Goal: Information Seeking & Learning: Learn about a topic

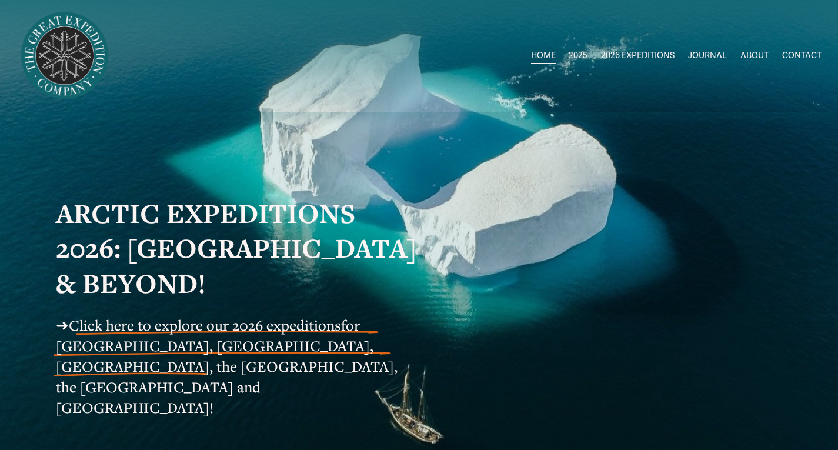
drag, startPoint x: 577, startPoint y: 52, endPoint x: 583, endPoint y: 59, distance: 8.7
click at [583, 59] on span "2025" at bounding box center [577, 55] width 19 height 15
click at [0, 0] on span "Greenland AUG-SEPT" at bounding box center [0, 0] width 0 height 0
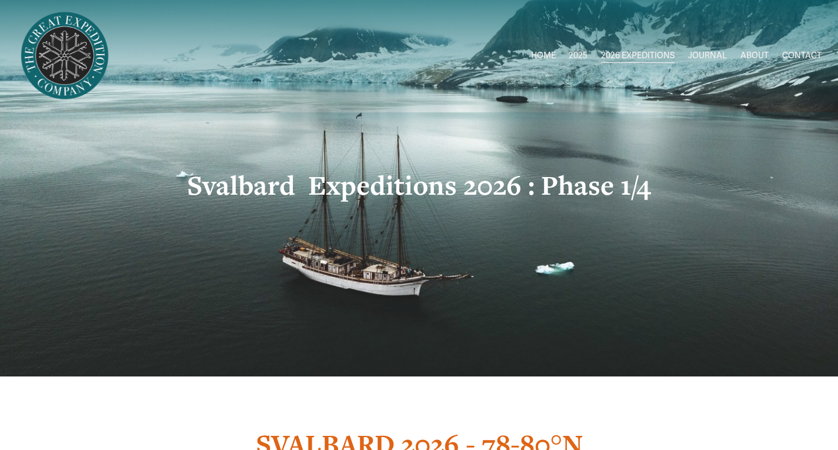
drag, startPoint x: 846, startPoint y: 9, endPoint x: 844, endPoint y: 21, distance: 12.0
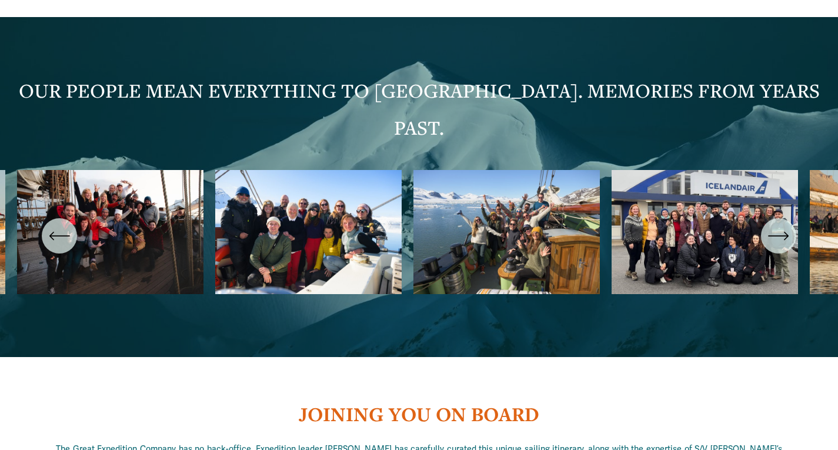
scroll to position [5634, 0]
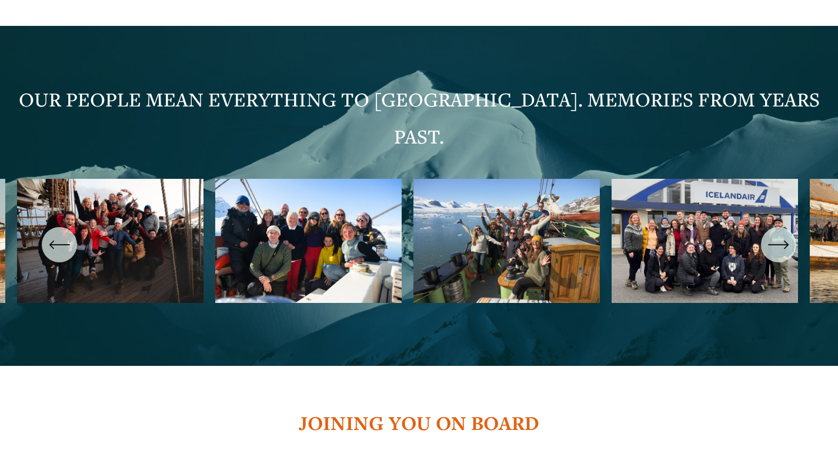
click at [176, 199] on ul "Carousel" at bounding box center [419, 245] width 804 height 132
click at [781, 234] on icon "\a \a \a Next\a \a" at bounding box center [778, 244] width 21 height 21
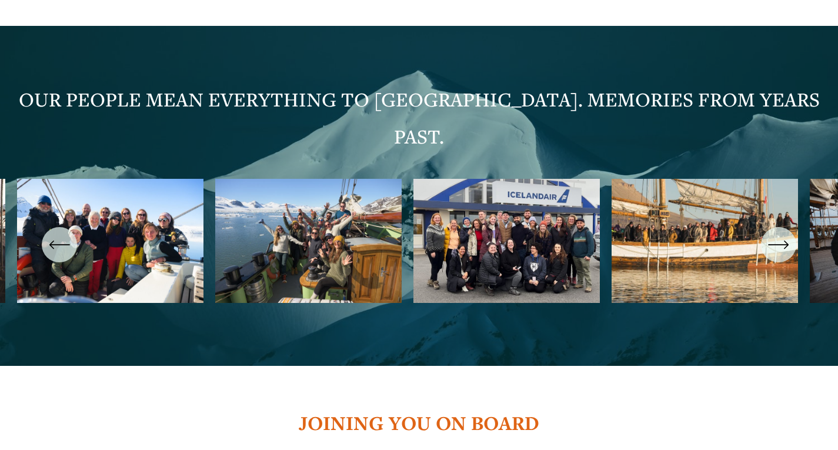
click at [781, 234] on icon "\a \a \a Next\a \a" at bounding box center [778, 244] width 21 height 21
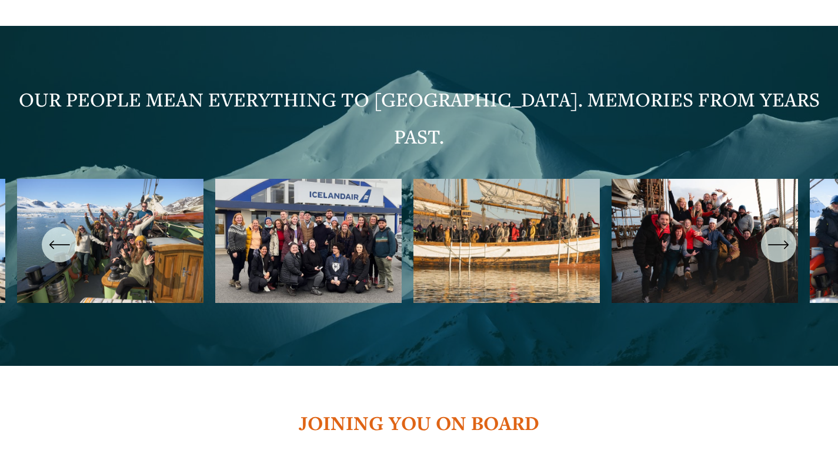
click at [781, 234] on icon "\a \a \a Next\a \a" at bounding box center [778, 244] width 21 height 21
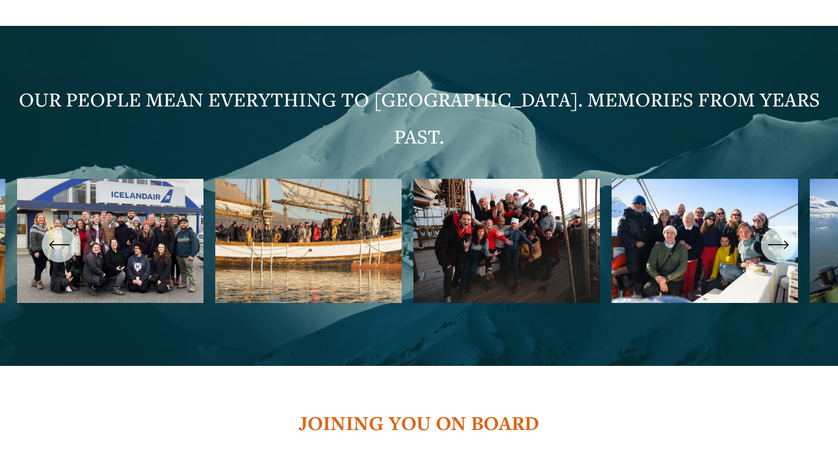
click at [772, 234] on icon "\a \a \a Next\a \a" at bounding box center [778, 244] width 21 height 21
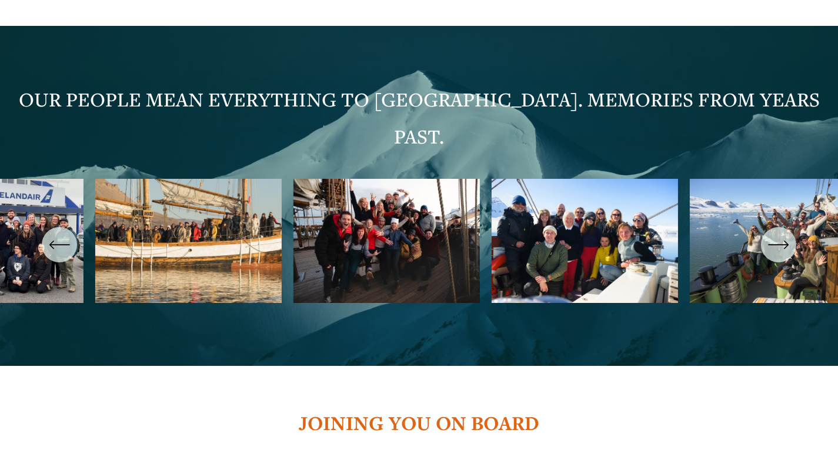
click at [772, 234] on icon "\a \a \a Next\a \a" at bounding box center [778, 244] width 21 height 21
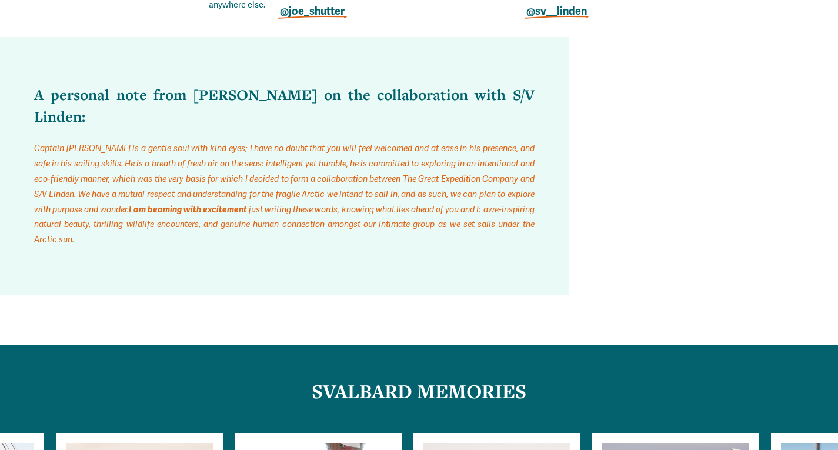
scroll to position [7235, 0]
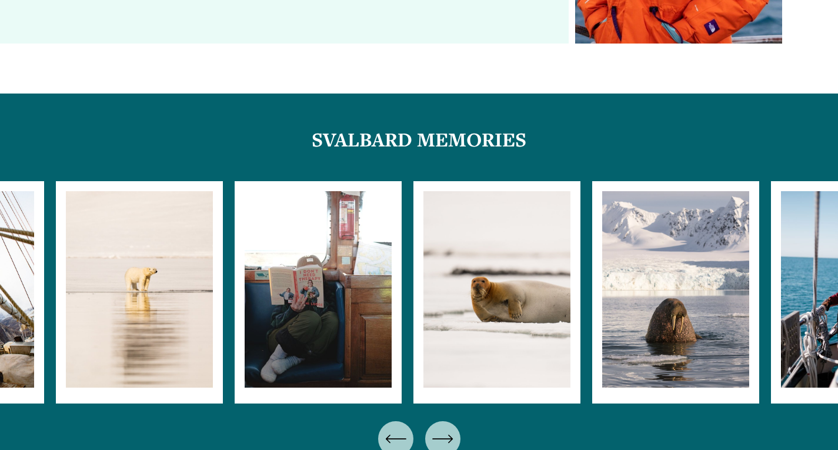
click at [460, 421] on div at bounding box center [419, 438] width 760 height 35
click at [446, 428] on icon "\a \a \a Next\a \a" at bounding box center [442, 438] width 21 height 21
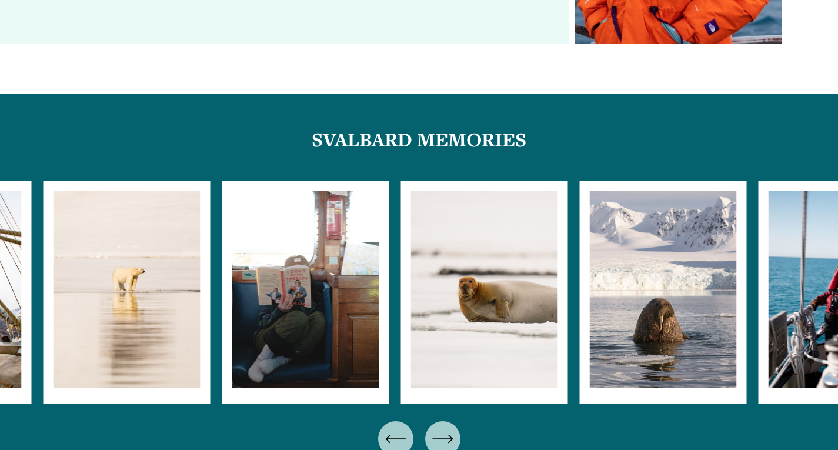
click at [446, 428] on icon "\a \a \a Next\a \a" at bounding box center [442, 438] width 21 height 21
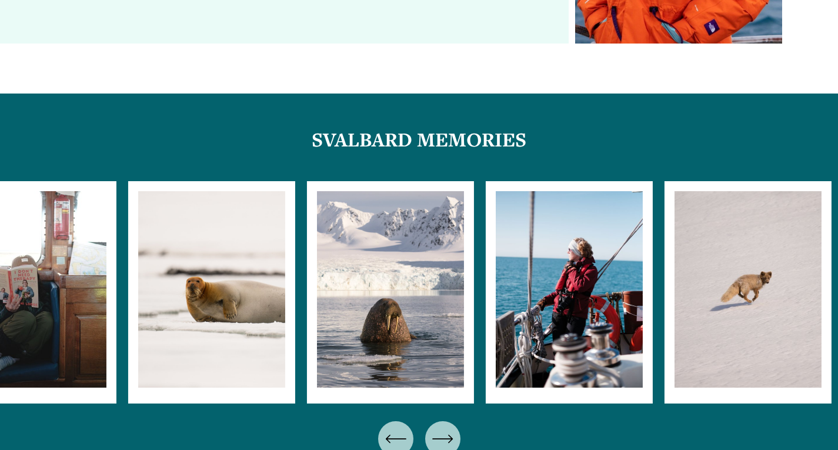
click at [446, 428] on icon "\a \a \a Next\a \a" at bounding box center [442, 438] width 21 height 21
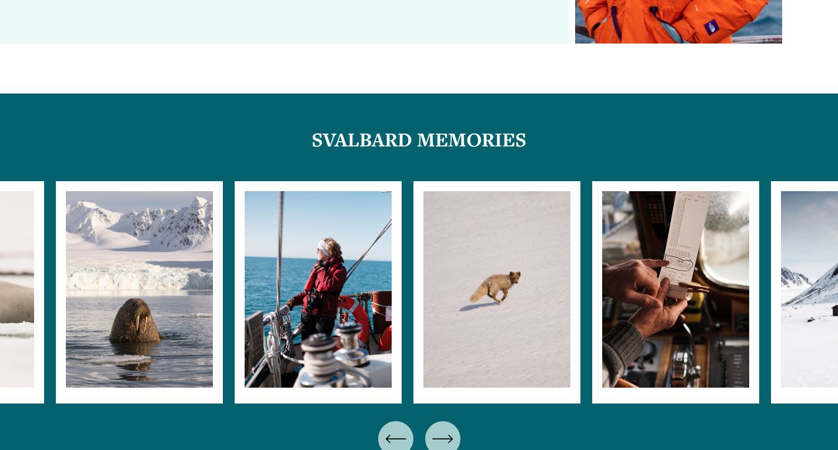
click at [446, 428] on icon "\a \a \a Next\a \a" at bounding box center [442, 438] width 21 height 21
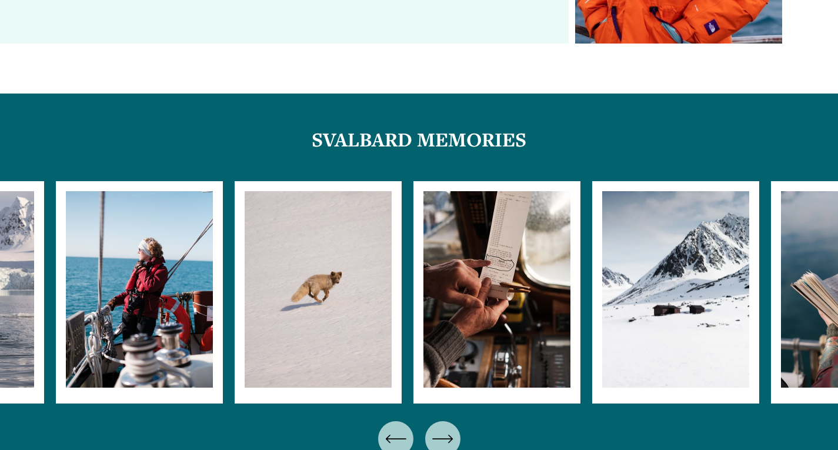
click at [446, 428] on icon "\a \a \a Next\a \a" at bounding box center [442, 438] width 21 height 21
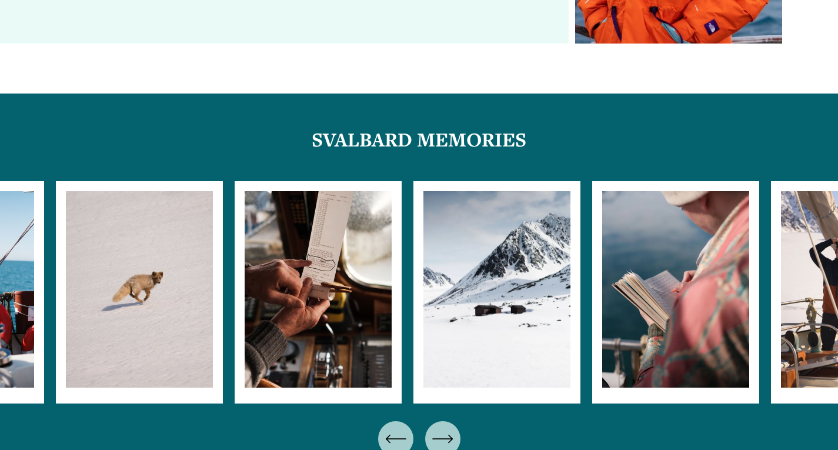
click at [446, 428] on icon "\a \a \a Next\a \a" at bounding box center [442, 438] width 21 height 21
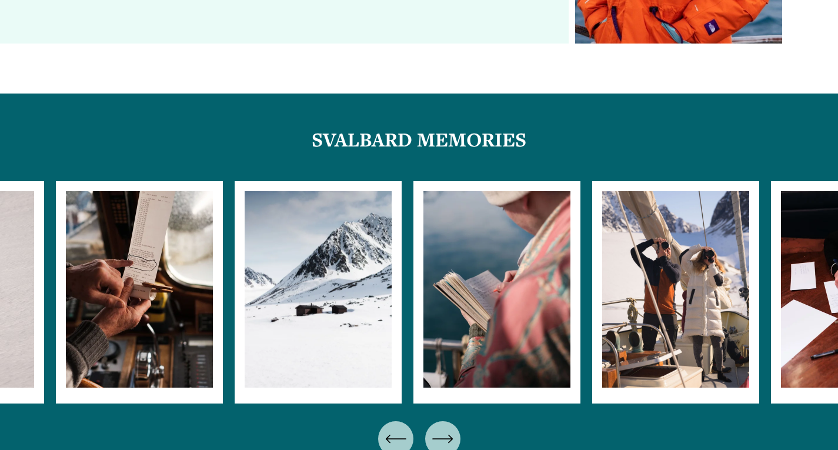
click at [446, 428] on icon "\a \a \a Next\a \a" at bounding box center [442, 438] width 21 height 21
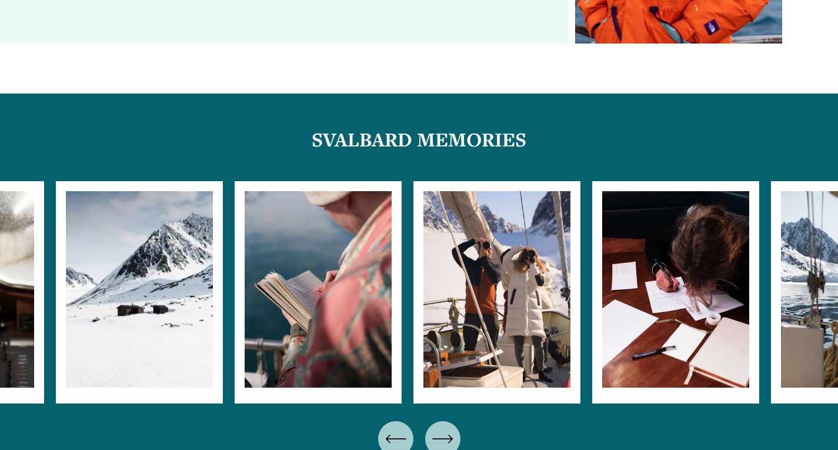
click at [446, 428] on icon "\a \a \a Next\a \a" at bounding box center [442, 438] width 21 height 21
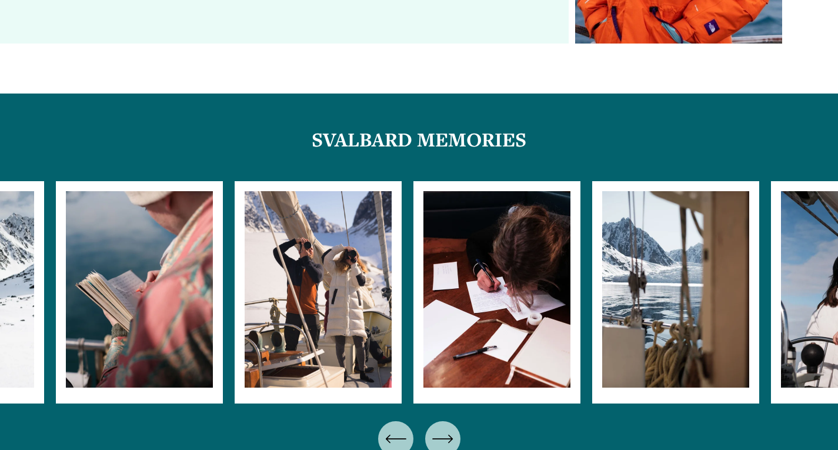
click at [446, 428] on icon "\a \a \a Next\a \a" at bounding box center [442, 438] width 21 height 21
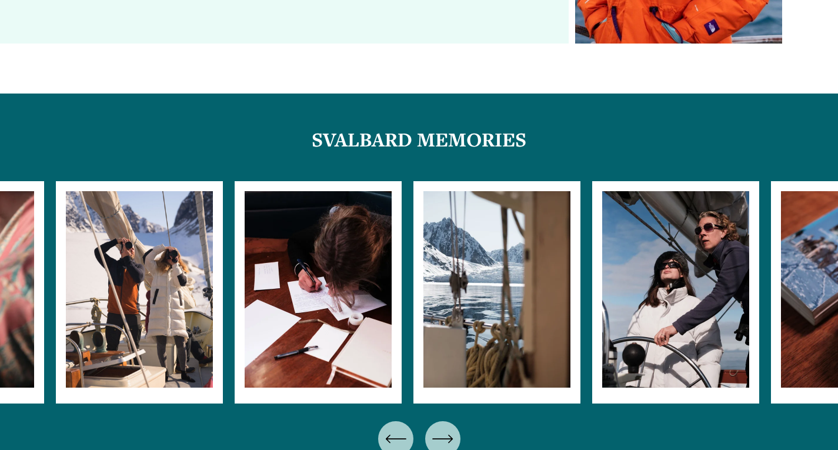
click at [446, 428] on icon "\a \a \a Next\a \a" at bounding box center [442, 438] width 21 height 21
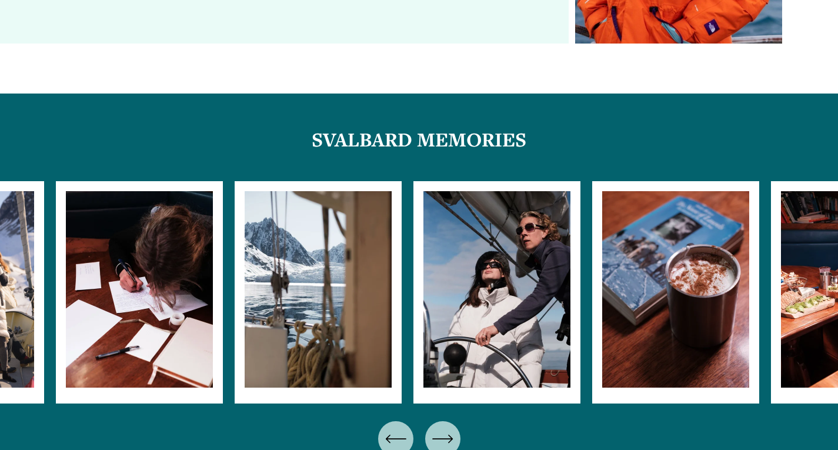
click at [446, 428] on icon "\a \a \a Next\a \a" at bounding box center [442, 438] width 21 height 21
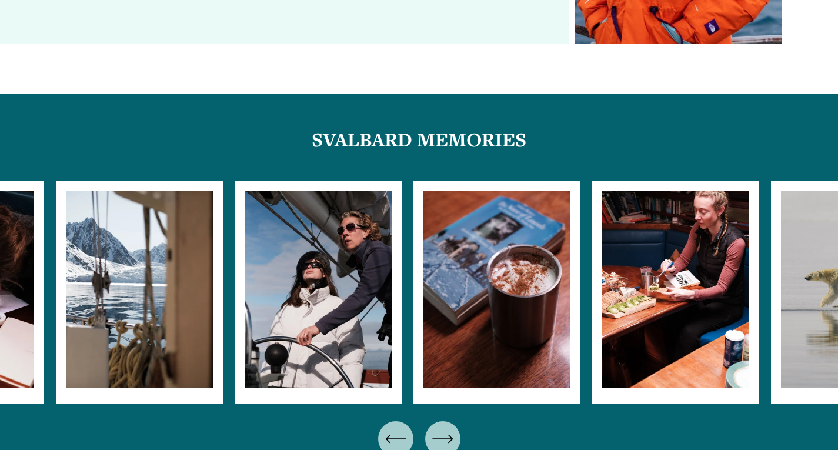
click at [334, 196] on ul "Carousel" at bounding box center [419, 292] width 726 height 222
click at [441, 428] on icon "\a \a \a Next\a \a" at bounding box center [442, 438] width 21 height 21
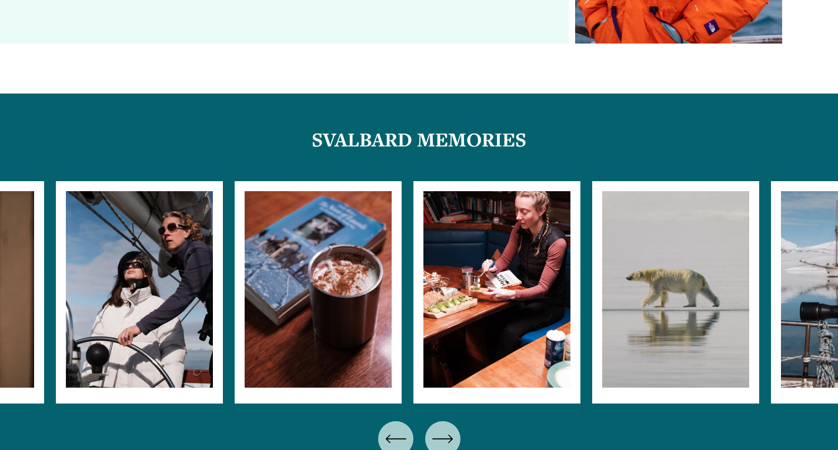
click at [441, 428] on icon "\a \a \a Next\a \a" at bounding box center [442, 438] width 21 height 21
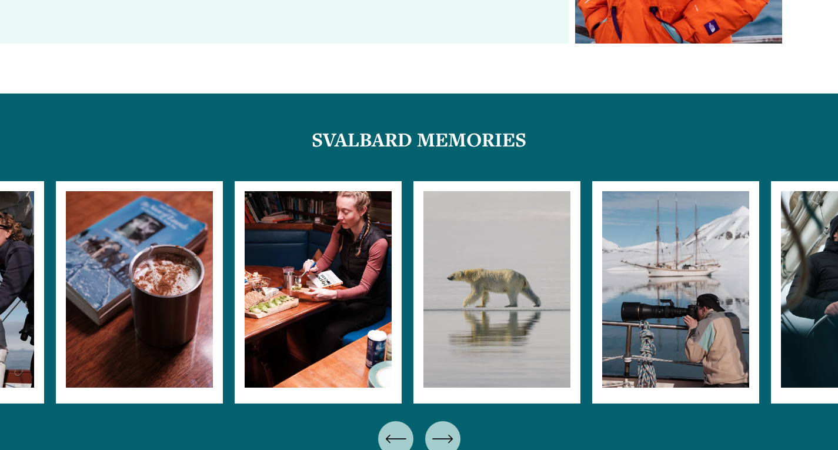
click at [441, 428] on icon "\a \a \a Next\a \a" at bounding box center [442, 438] width 21 height 21
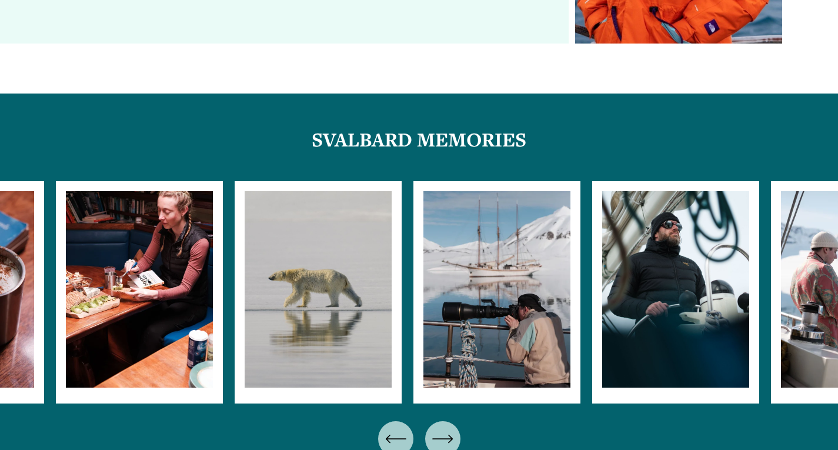
click at [441, 428] on icon "\a \a \a Next\a \a" at bounding box center [442, 438] width 21 height 21
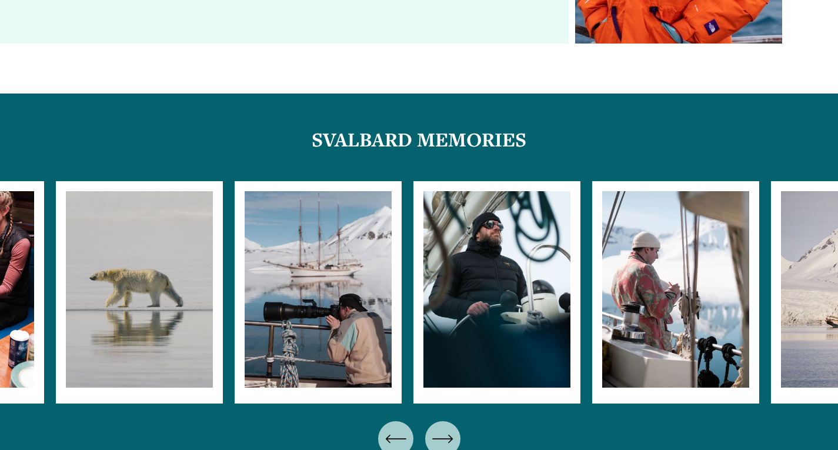
click at [441, 428] on icon "\a \a \a Next\a \a" at bounding box center [442, 438] width 21 height 21
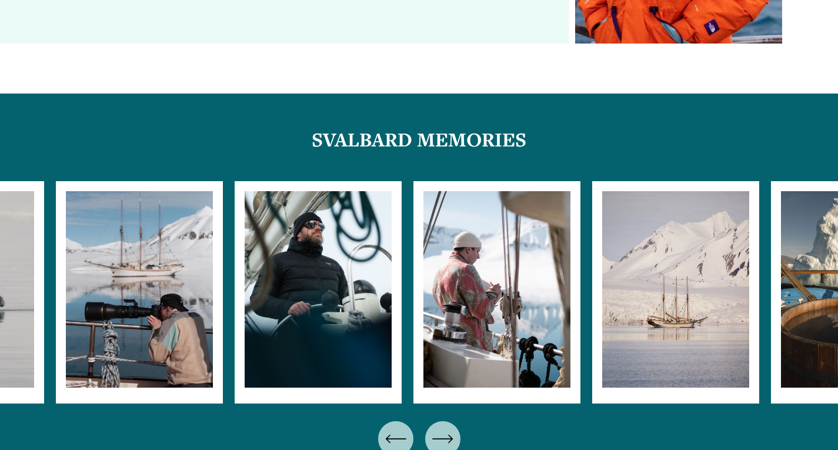
click at [441, 428] on icon "\a \a \a Next\a \a" at bounding box center [442, 438] width 21 height 21
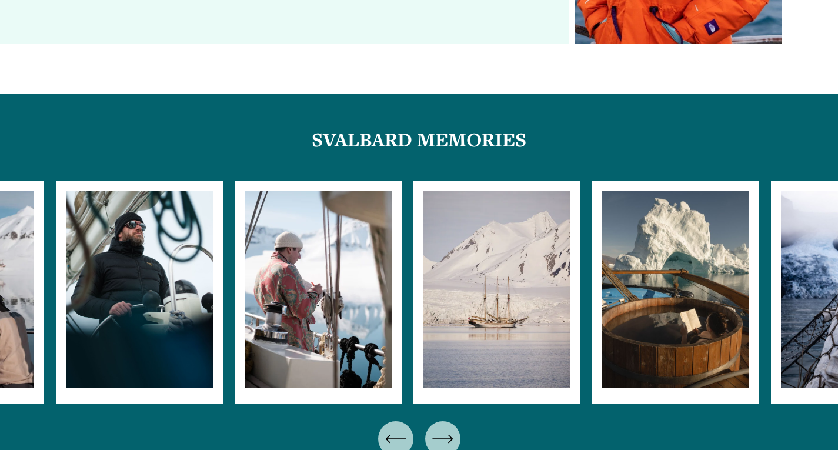
click at [441, 428] on icon "\a \a \a Next\a \a" at bounding box center [442, 438] width 21 height 21
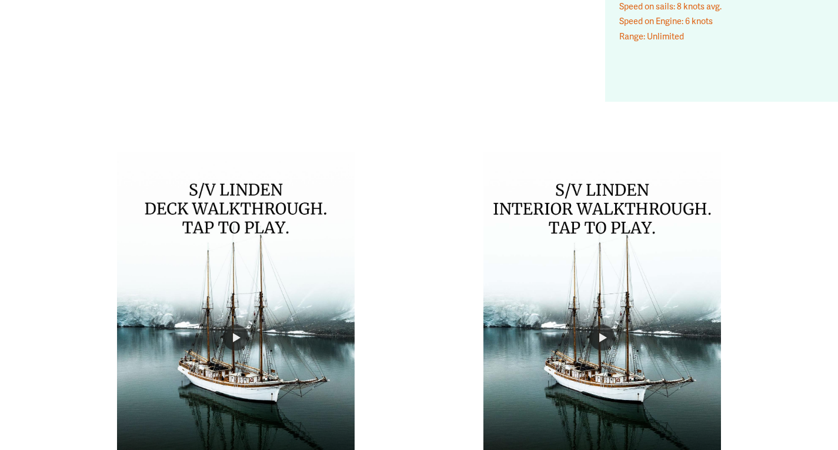
scroll to position [8315, 0]
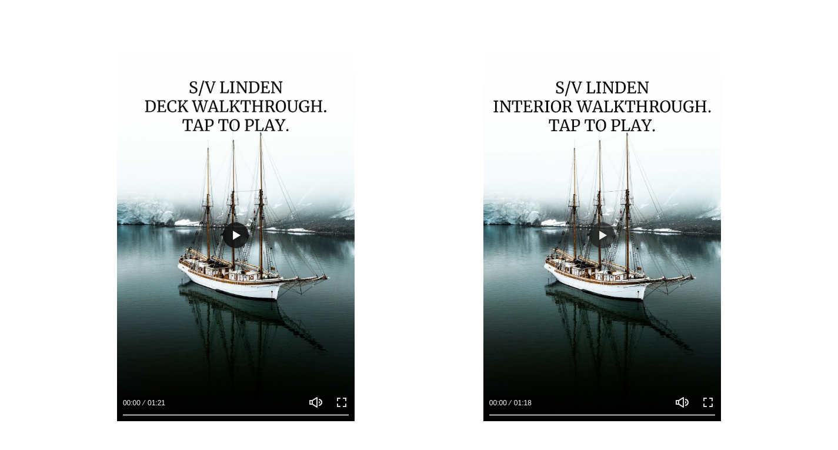
click at [233, 222] on button "Play" at bounding box center [236, 235] width 26 height 26
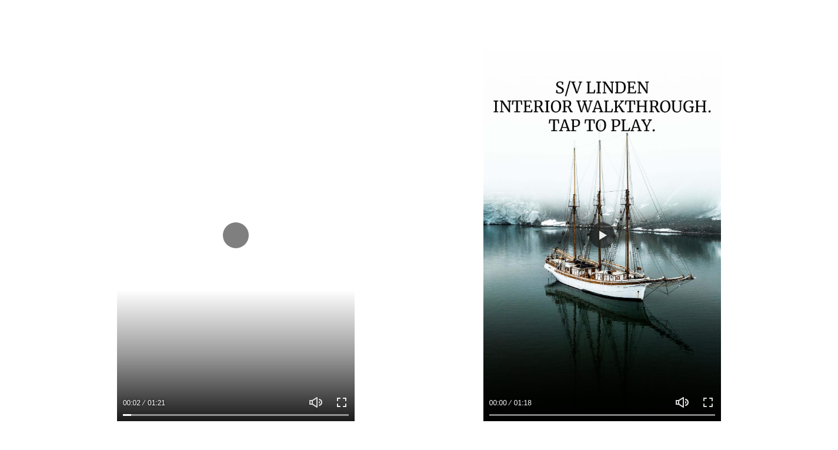
click at [342, 395] on button "Exit fullscreen Enter fullscreen" at bounding box center [342, 402] width 14 height 14
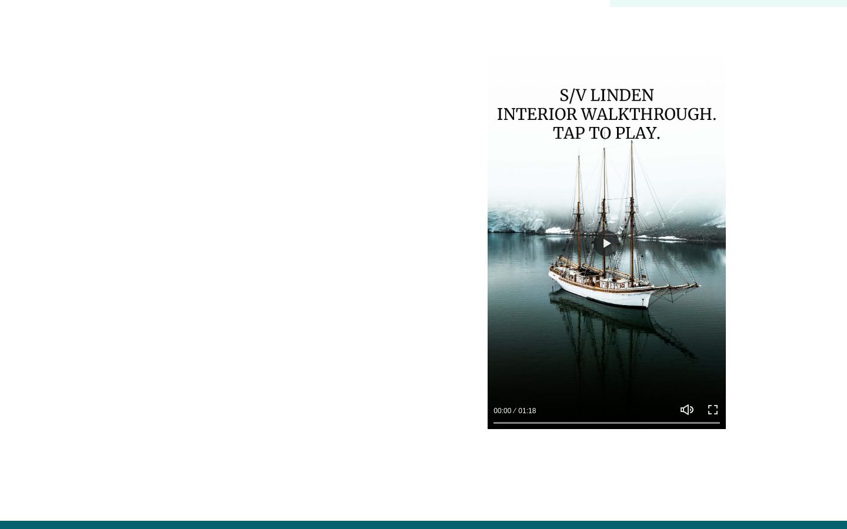
type input "****"
type input "***"
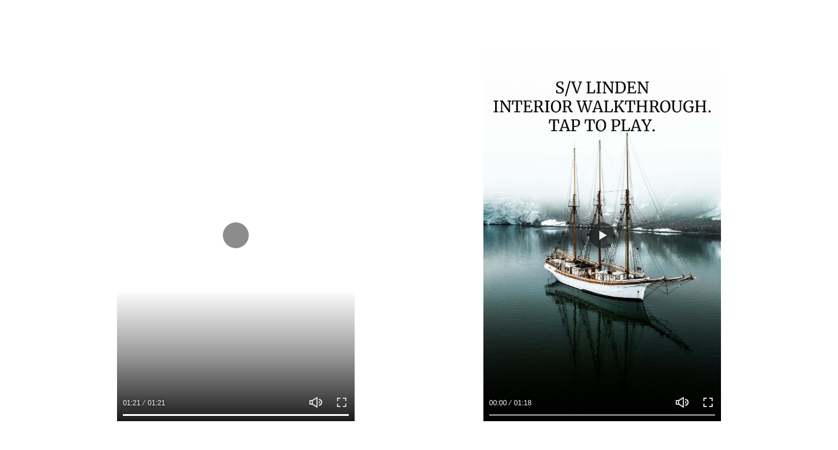
click at [614, 180] on div at bounding box center [602, 236] width 238 height 372
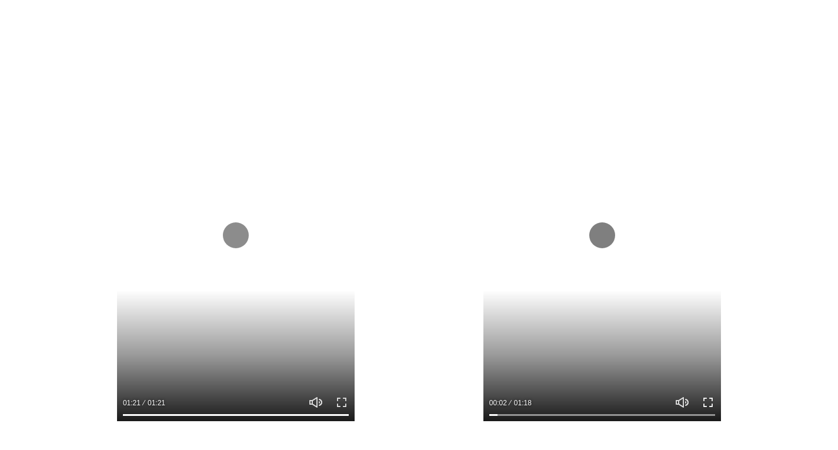
click at [711, 395] on button "Exit fullscreen Enter fullscreen" at bounding box center [708, 402] width 14 height 14
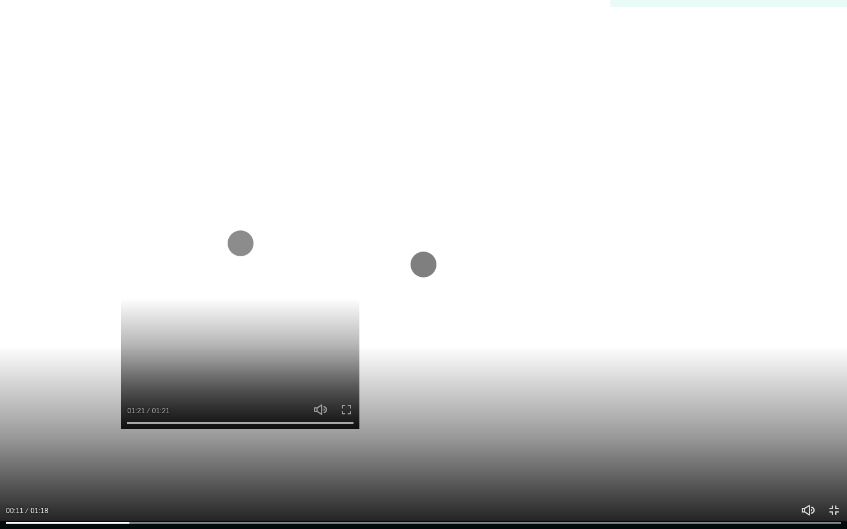
click at [556, 367] on div at bounding box center [423, 264] width 847 height 529
click at [406, 262] on div at bounding box center [423, 264] width 847 height 529
type input "***"
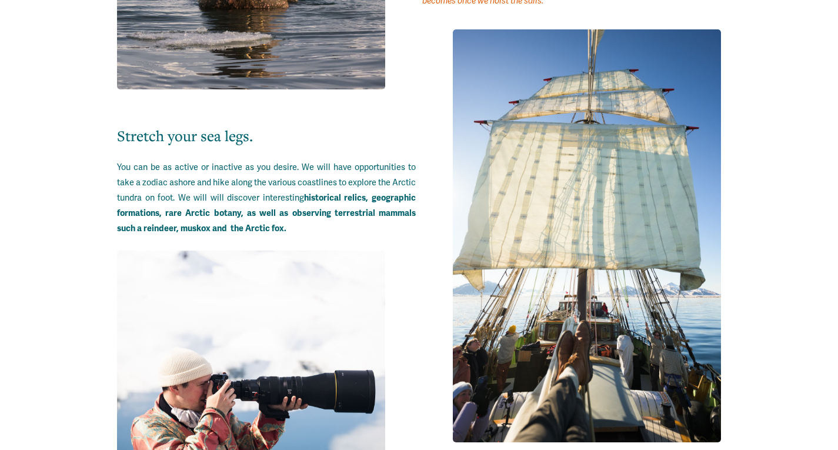
scroll to position [4432, 0]
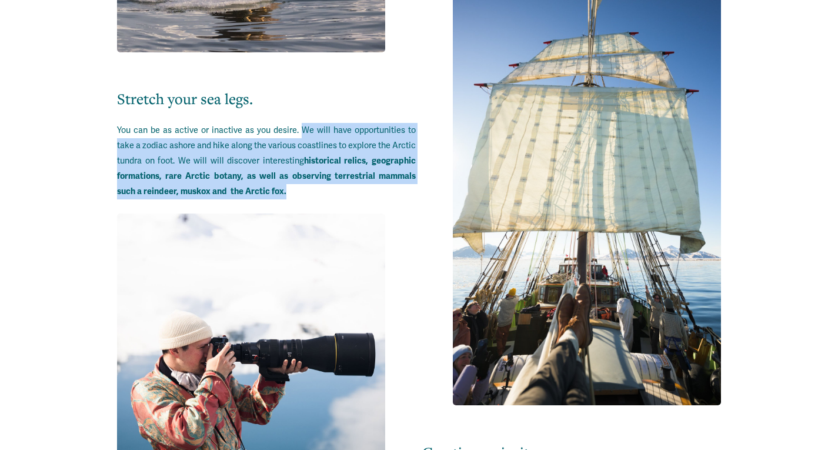
drag, startPoint x: 302, startPoint y: 113, endPoint x: 331, endPoint y: 182, distance: 74.3
click at [331, 182] on p "You can be as active or inactive as you desire. We will have opportunities to t…" at bounding box center [266, 161] width 299 height 76
copy span "We will have opportunities to take a zodiac ashore and hike along the various c…"
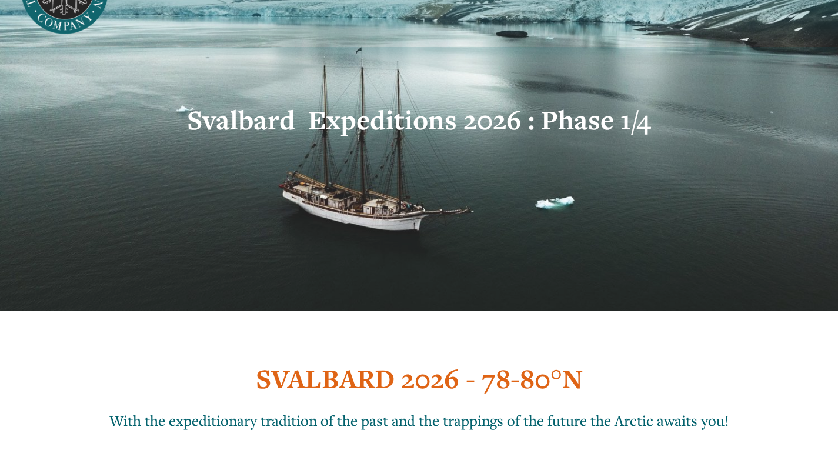
scroll to position [0, 0]
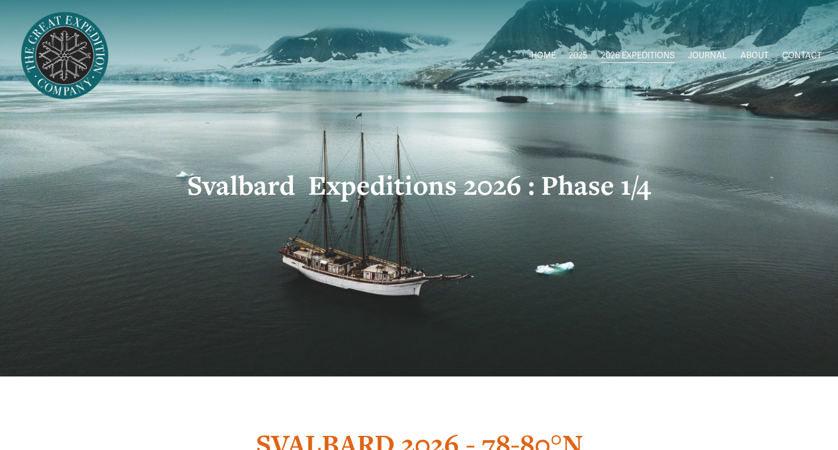
click at [0, 0] on span "[GEOGRAPHIC_DATA] to [GEOGRAPHIC_DATA]" at bounding box center [0, 0] width 0 height 0
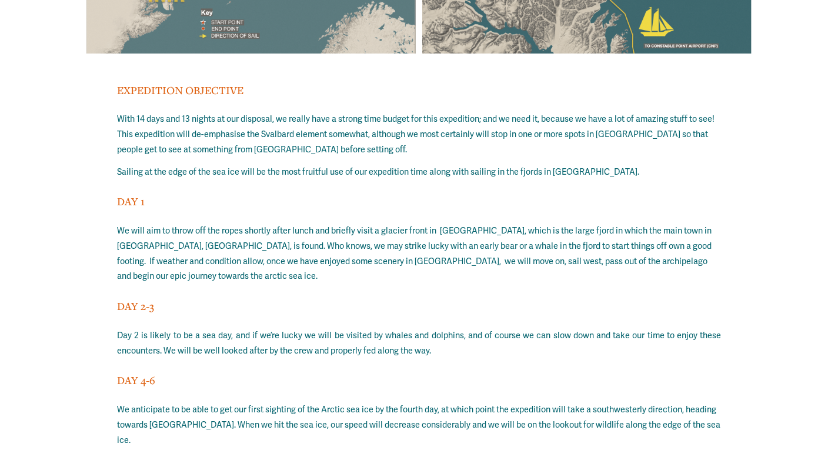
scroll to position [8614, 0]
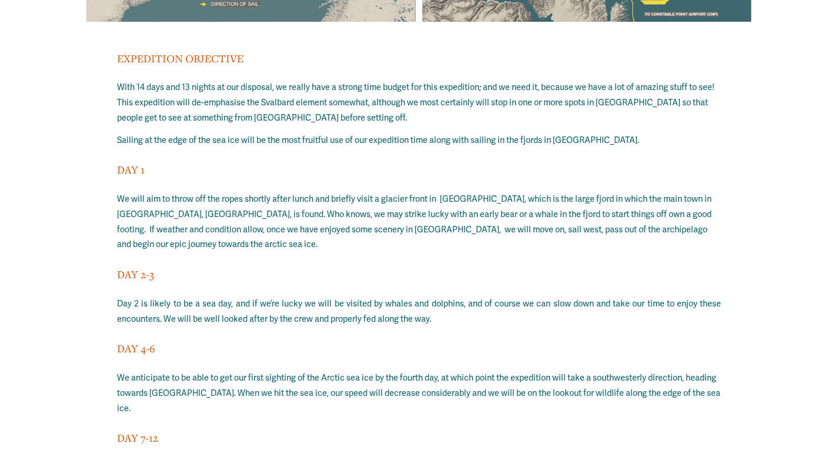
click at [837, 336] on div "EXPEDITION ITINERARY Below is our intended sailing route, but please take into …" at bounding box center [419, 168] width 838 height 1163
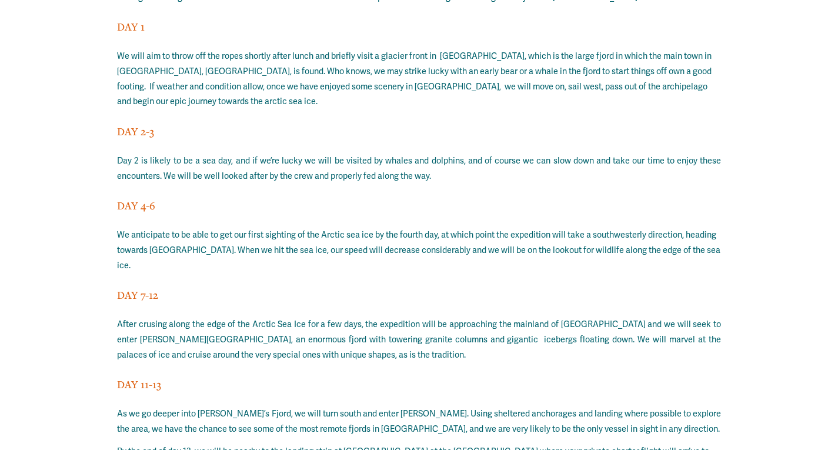
scroll to position [8725, 0]
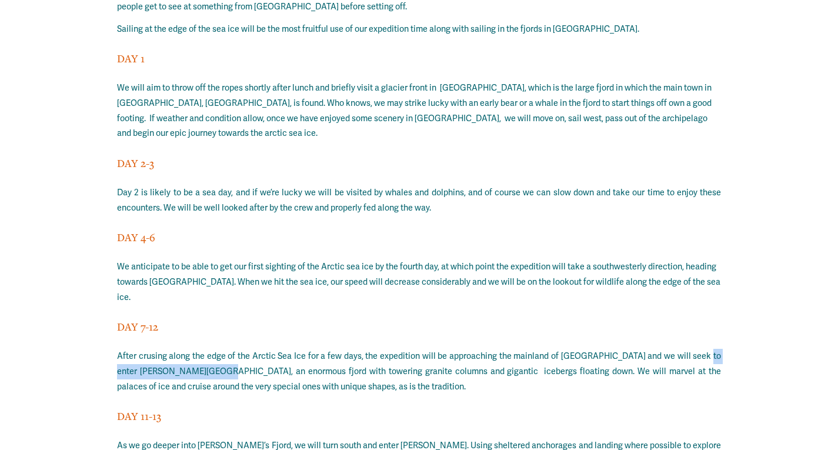
drag, startPoint x: 695, startPoint y: 260, endPoint x: 195, endPoint y: 277, distance: 500.6
click at [195, 349] on p "After crusing along the edge of the Arctic Sea Ice for a few days, the expediti…" at bounding box center [419, 372] width 604 height 46
copy p "Kaiser Franz Joseph’s Fjord"
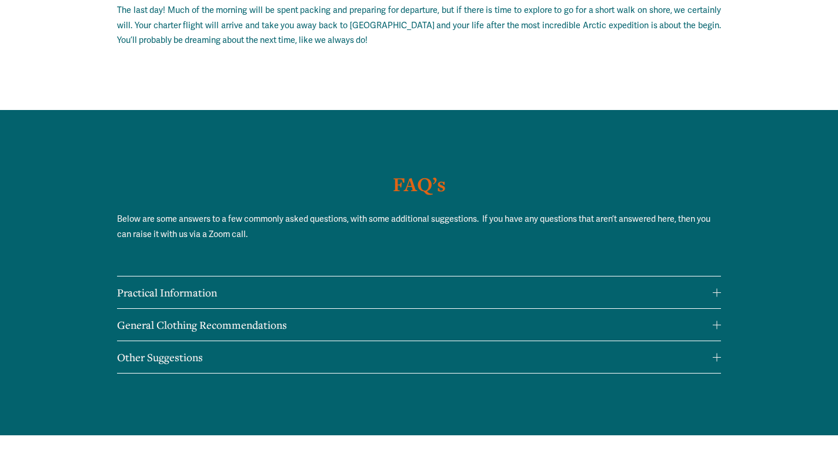
scroll to position [9287, 0]
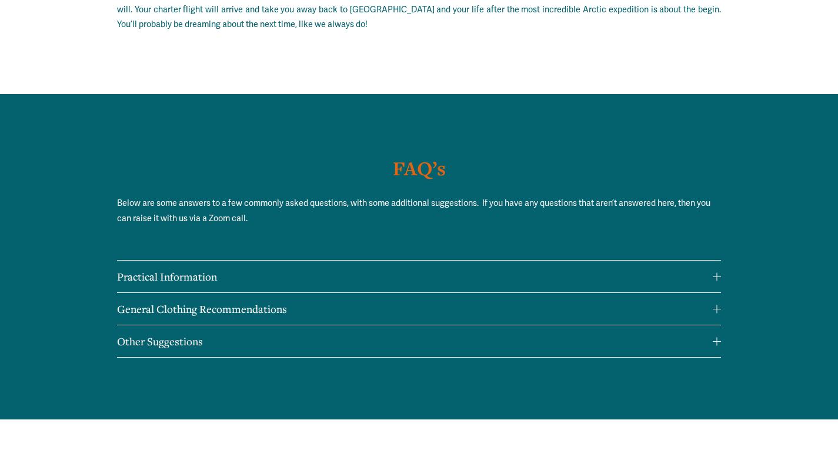
click at [714, 309] on div at bounding box center [717, 309] width 8 height 1
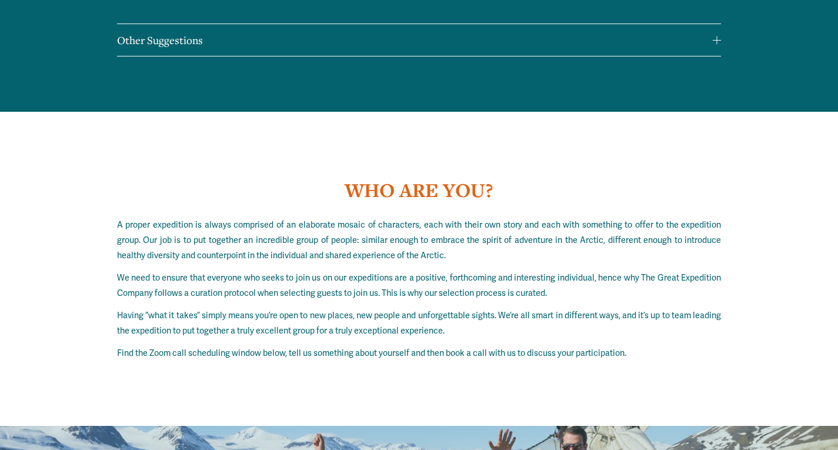
scroll to position [9926, 0]
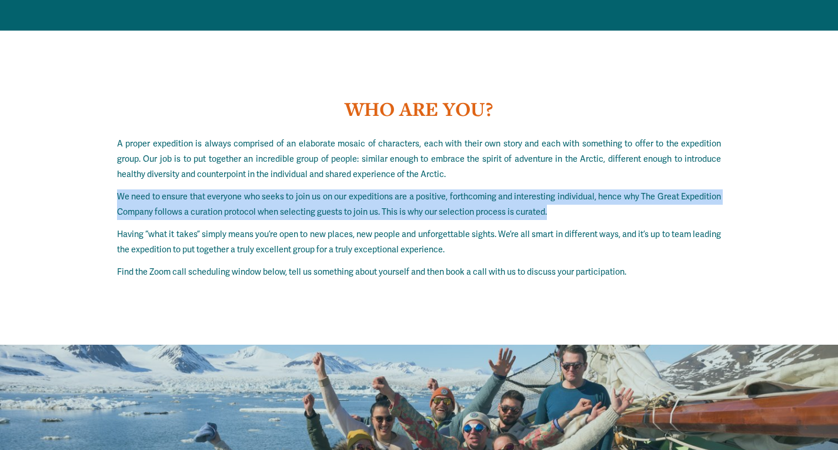
drag, startPoint x: 593, startPoint y: 101, endPoint x: 2, endPoint y: 92, distance: 590.9
click at [2, 92] on div "WHO ARE YOU? A proper expedition is always comprised of an elaborate mosaic of …" at bounding box center [419, 187] width 838 height 259
copy p "We need to ensure that everyone who seeks to join us on our expeditions are a p…"
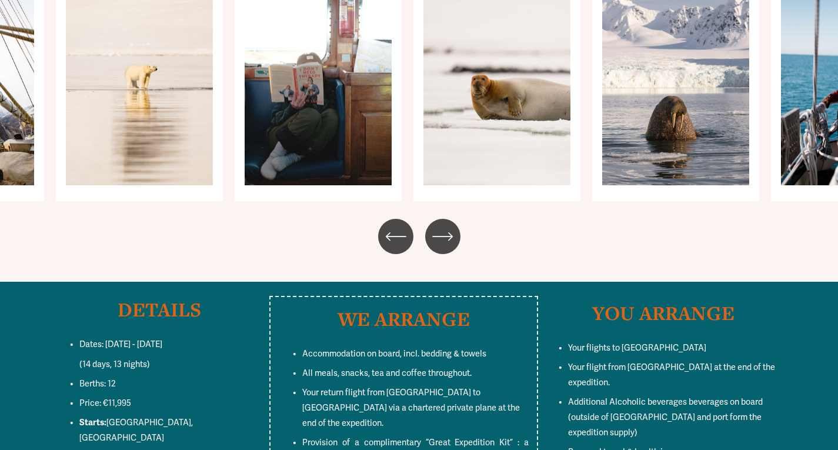
scroll to position [5825, 0]
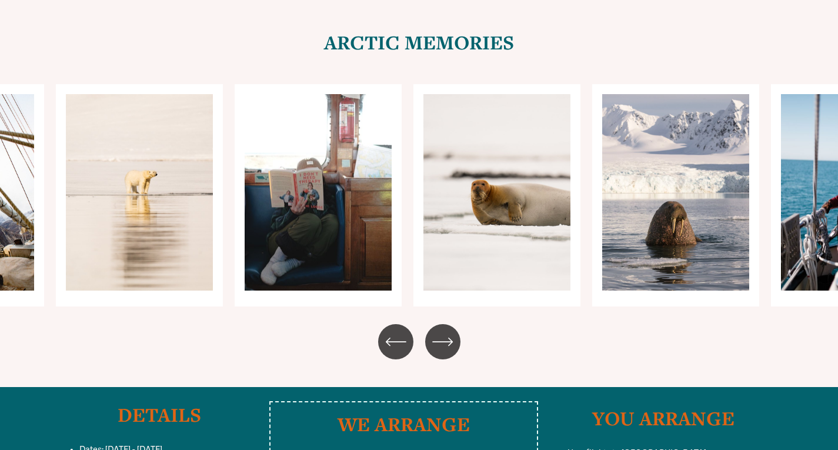
click at [454, 324] on div "\a \a \a Next\a \a" at bounding box center [442, 341] width 35 height 35
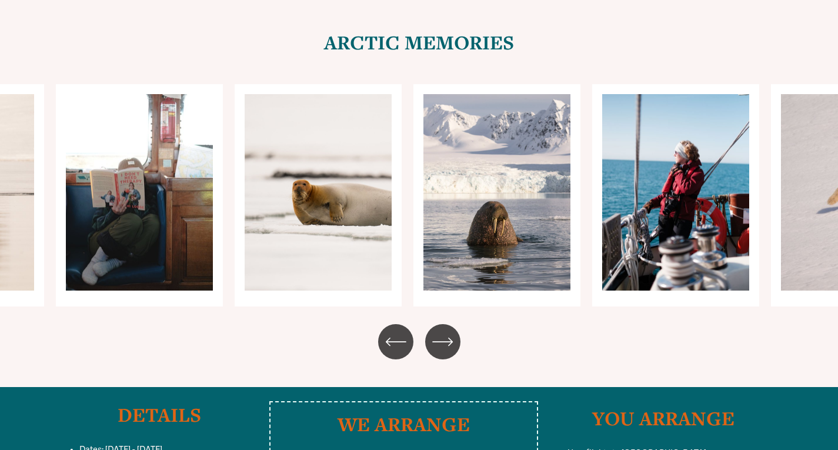
click at [454, 324] on div "\a \a \a Next\a \a" at bounding box center [442, 341] width 35 height 35
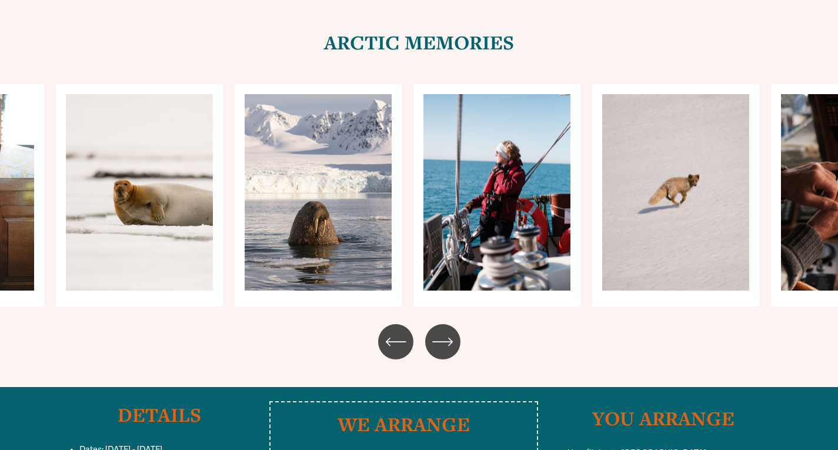
click at [454, 324] on div "\a \a \a Next\a \a" at bounding box center [442, 341] width 35 height 35
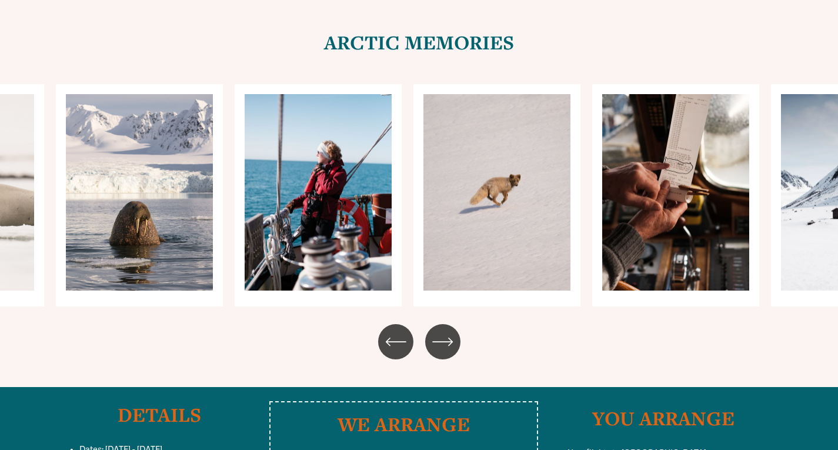
click at [454, 324] on div "\a \a \a Next\a \a" at bounding box center [442, 341] width 35 height 35
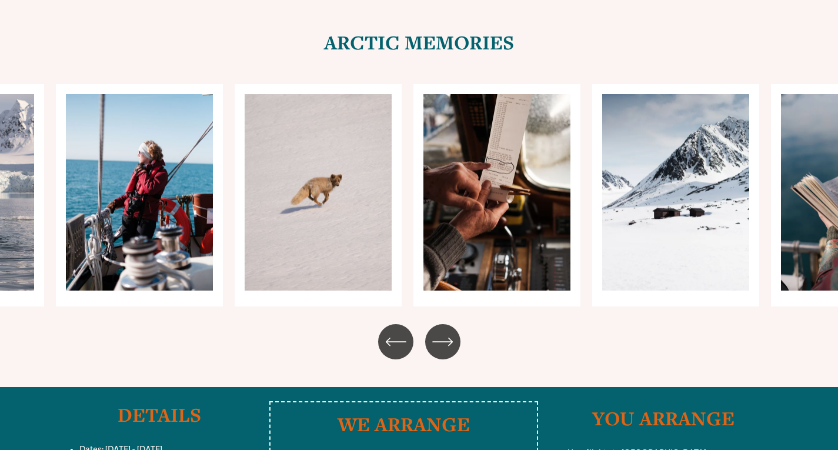
click at [454, 324] on div "\a \a \a Next\a \a" at bounding box center [442, 341] width 35 height 35
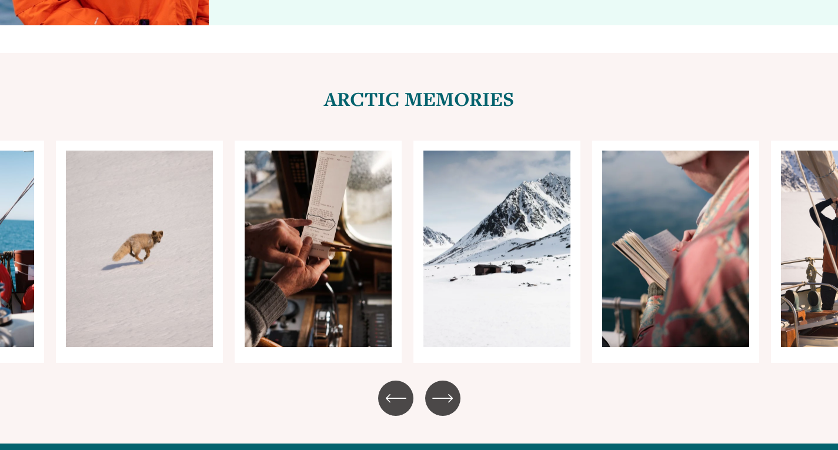
scroll to position [5793, 0]
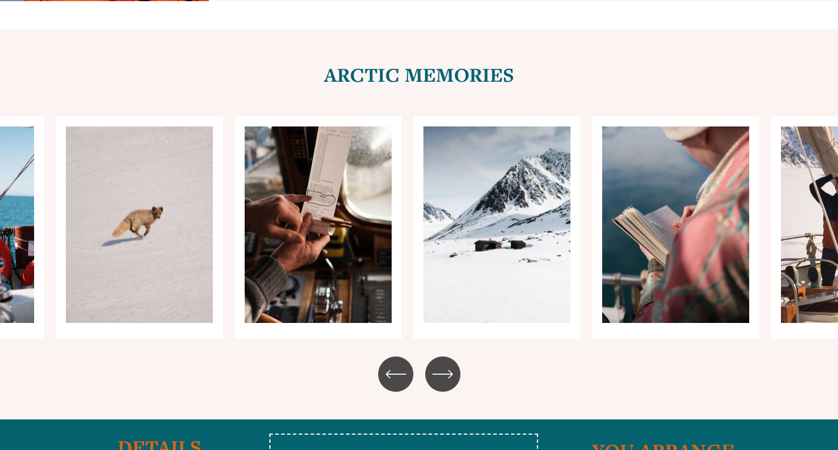
click at [443, 363] on icon "\a \a \a Next\a \a" at bounding box center [442, 373] width 21 height 21
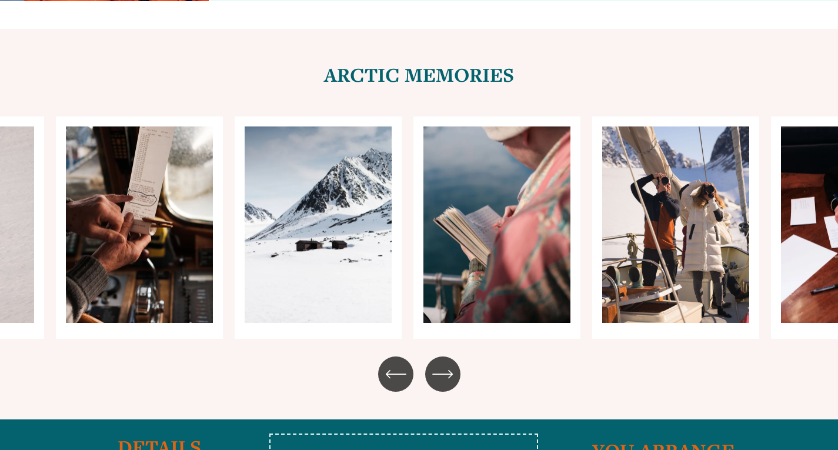
click at [443, 363] on icon "\a \a \a Next\a \a" at bounding box center [442, 373] width 21 height 21
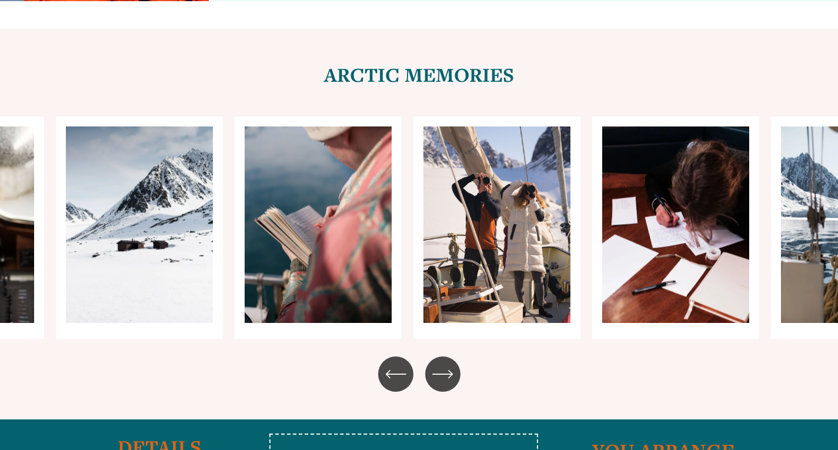
click at [443, 363] on icon "\a \a \a Next\a \a" at bounding box center [442, 373] width 21 height 21
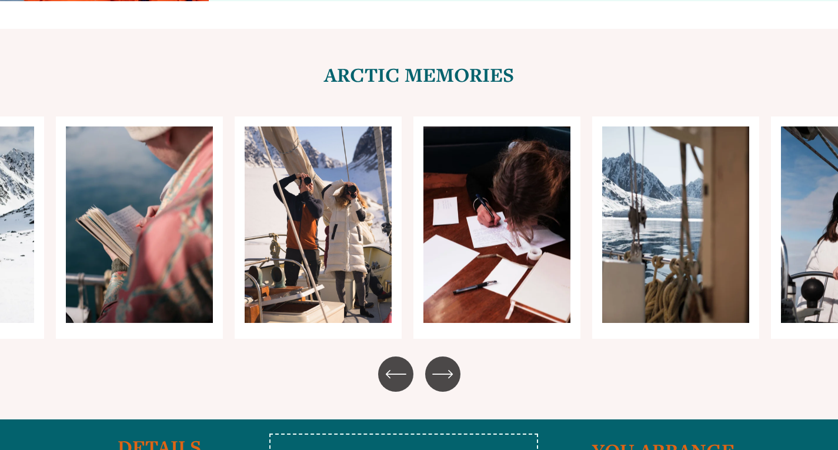
click at [443, 363] on icon "\a \a \a Next\a \a" at bounding box center [442, 373] width 21 height 21
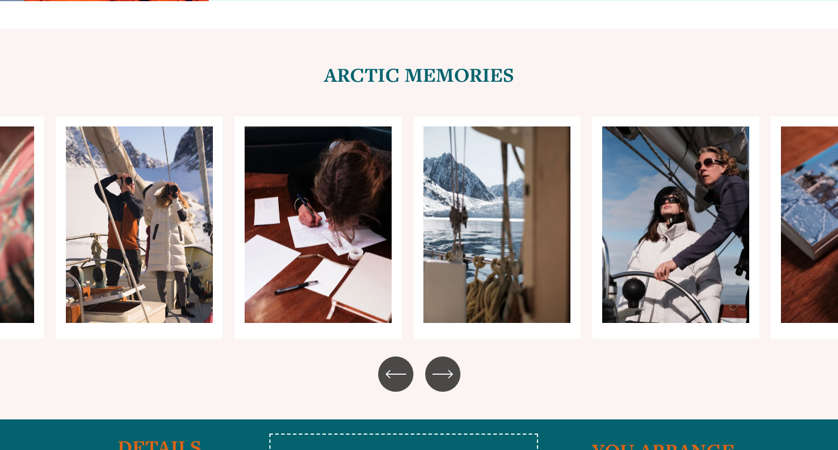
click at [443, 363] on icon "\a \a \a Next\a \a" at bounding box center [442, 373] width 21 height 21
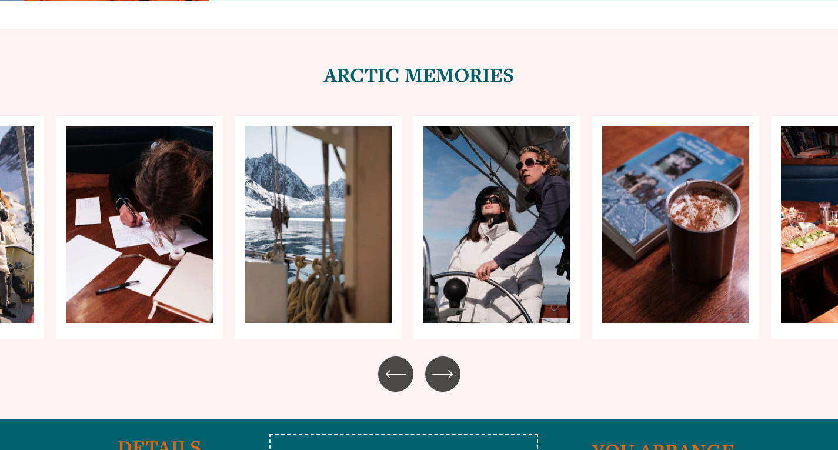
click at [443, 363] on icon "\a \a \a Next\a \a" at bounding box center [442, 373] width 21 height 21
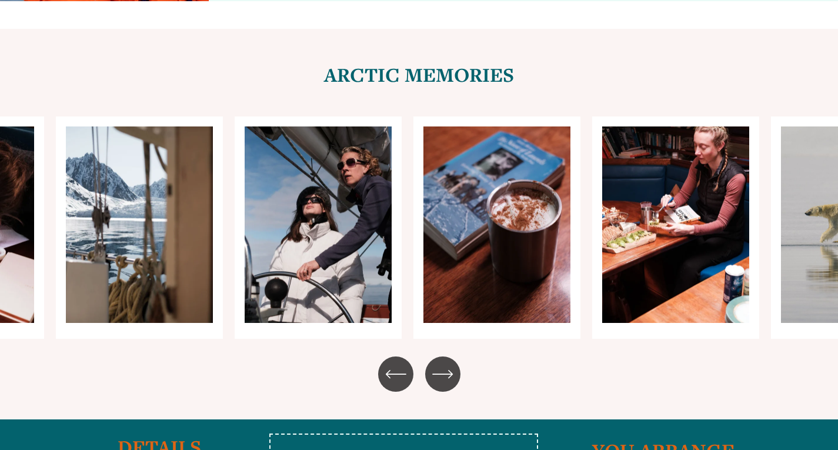
click at [133, 167] on ul "Carousel" at bounding box center [419, 227] width 726 height 222
click at [432, 356] on div "\a \a \a Next\a \a" at bounding box center [442, 373] width 35 height 35
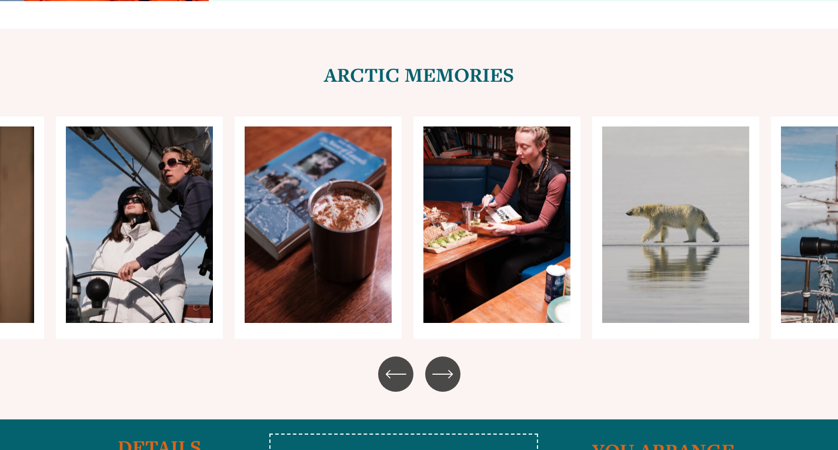
click at [432, 356] on div "\a \a \a Next\a \a" at bounding box center [442, 373] width 35 height 35
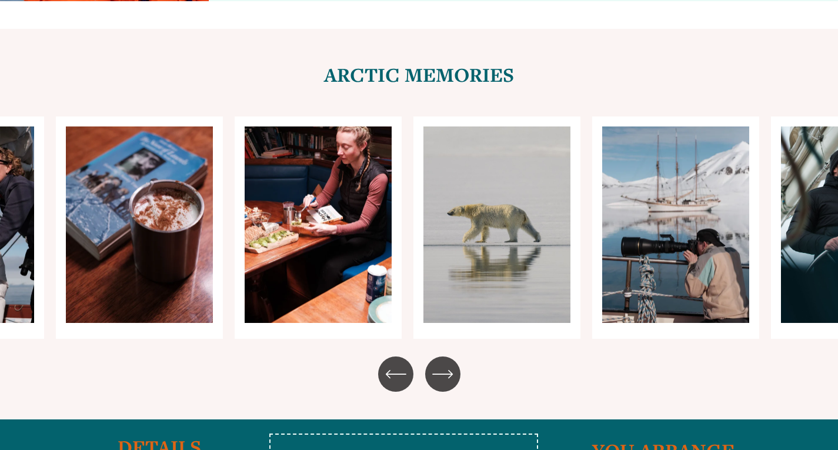
click at [432, 356] on div "\a \a \a Next\a \a" at bounding box center [442, 373] width 35 height 35
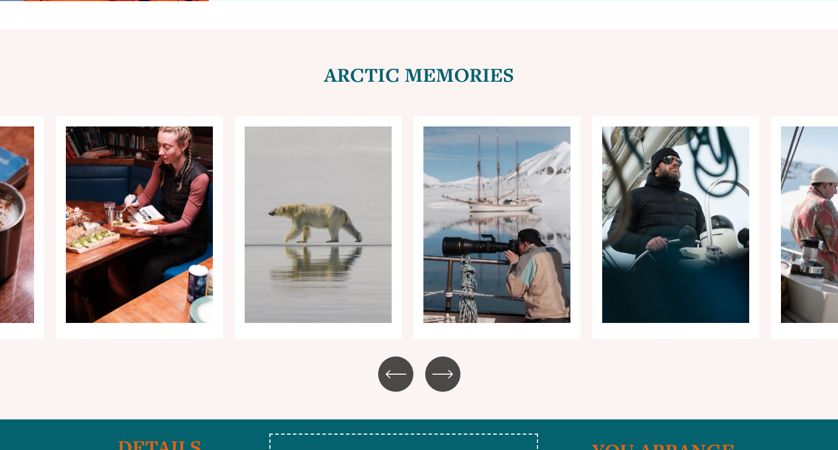
click at [432, 356] on div "\a \a \a Next\a \a" at bounding box center [442, 373] width 35 height 35
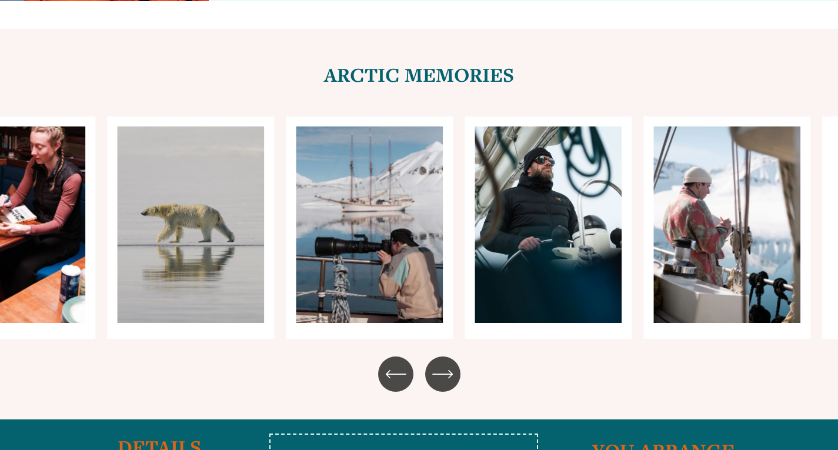
click at [432, 356] on div "\a \a \a Next\a \a" at bounding box center [442, 373] width 35 height 35
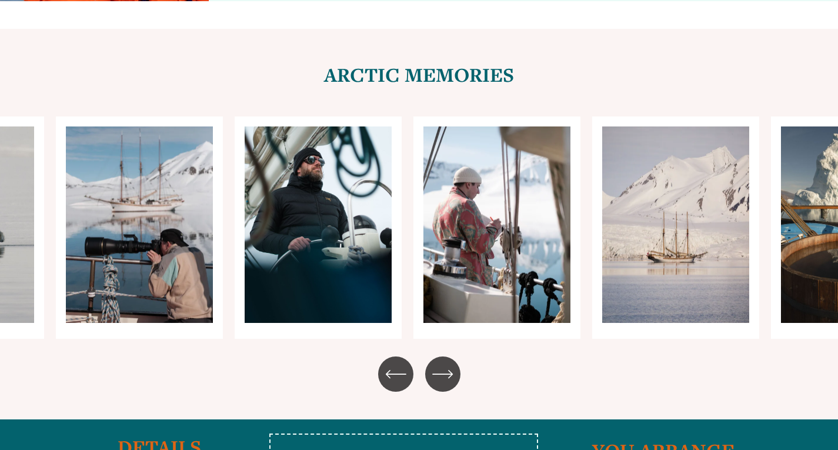
click at [432, 356] on div "\a \a \a Next\a \a" at bounding box center [442, 373] width 35 height 35
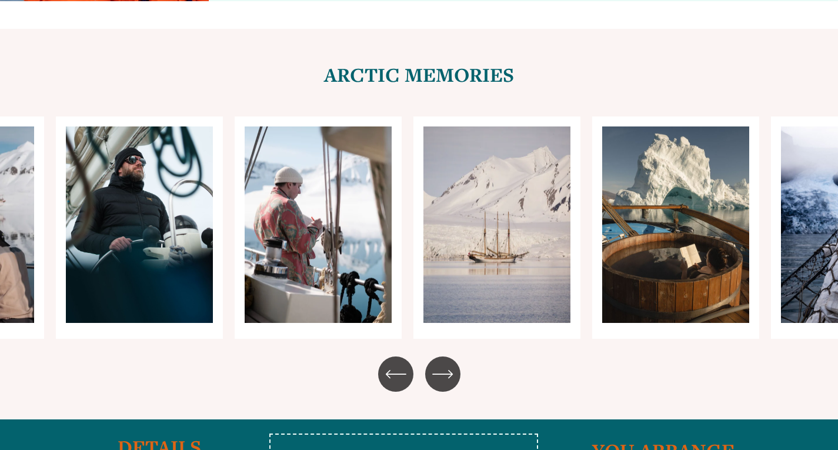
click at [432, 356] on div "\a \a \a Next\a \a" at bounding box center [442, 373] width 35 height 35
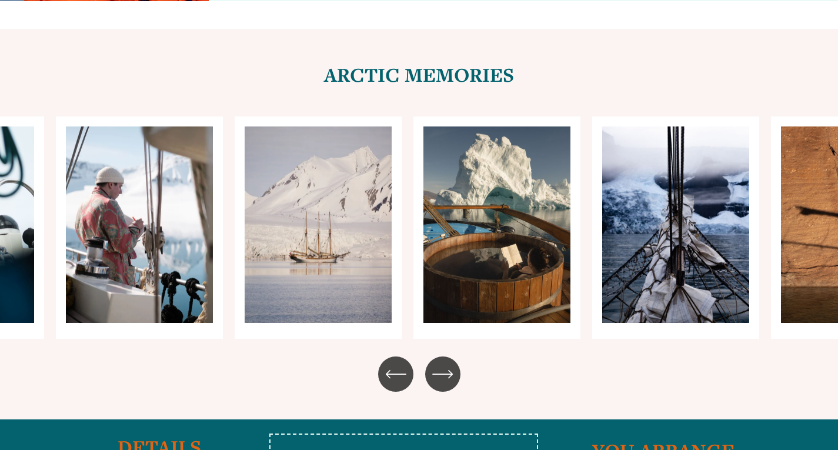
click at [651, 205] on ul "Carousel" at bounding box center [419, 227] width 726 height 222
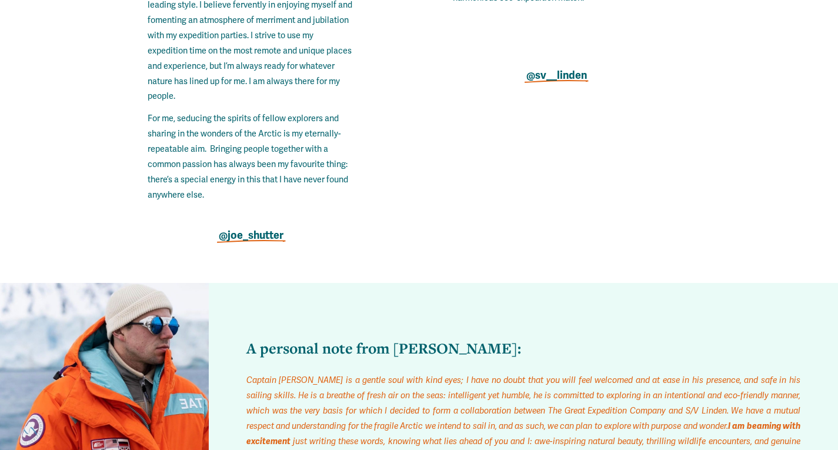
scroll to position [5267, 0]
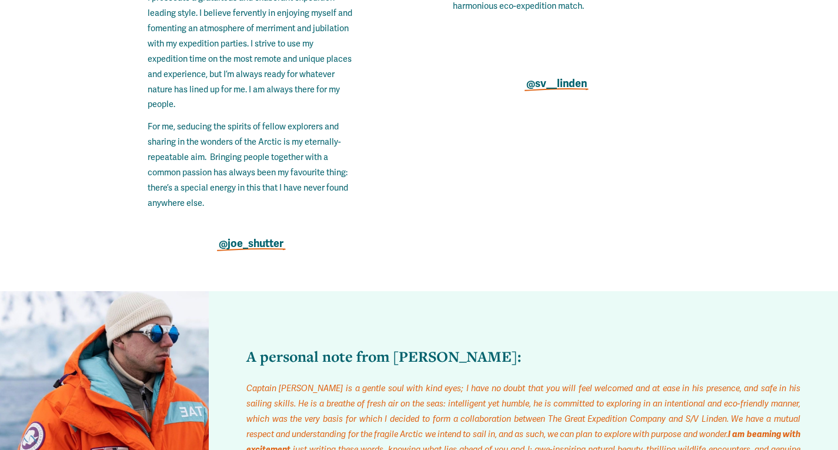
drag, startPoint x: 837, startPoint y: 205, endPoint x: 841, endPoint y: 210, distance: 6.7
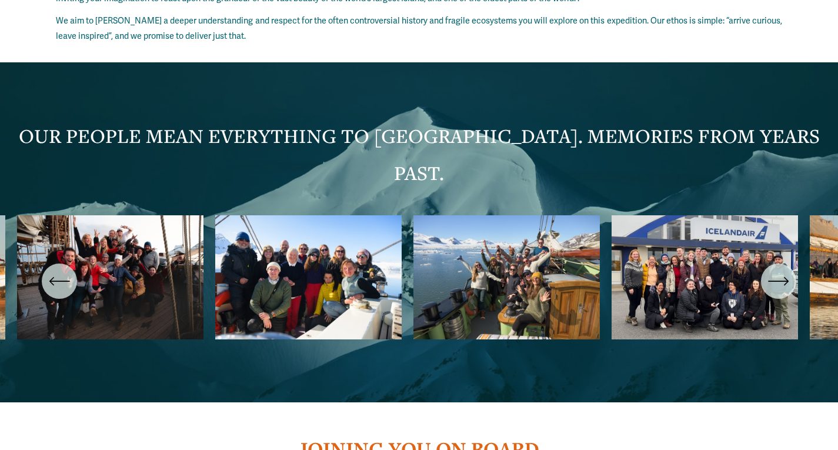
scroll to position [4070, 0]
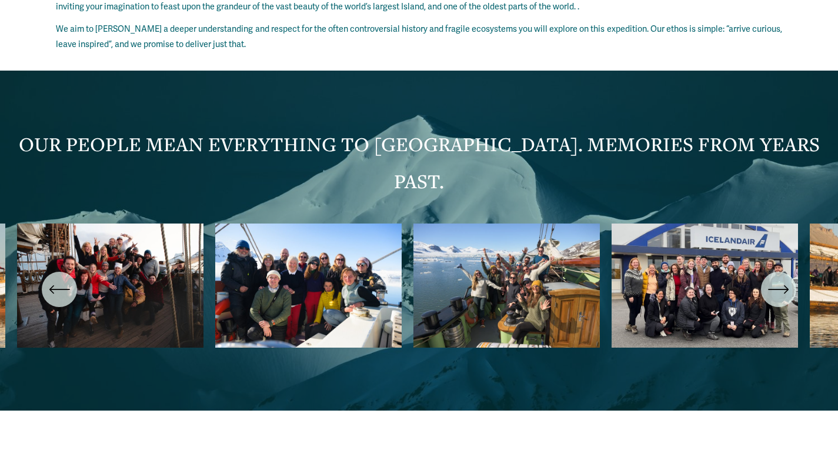
click at [788, 279] on icon "\a \a \a Next\a \a" at bounding box center [778, 289] width 21 height 21
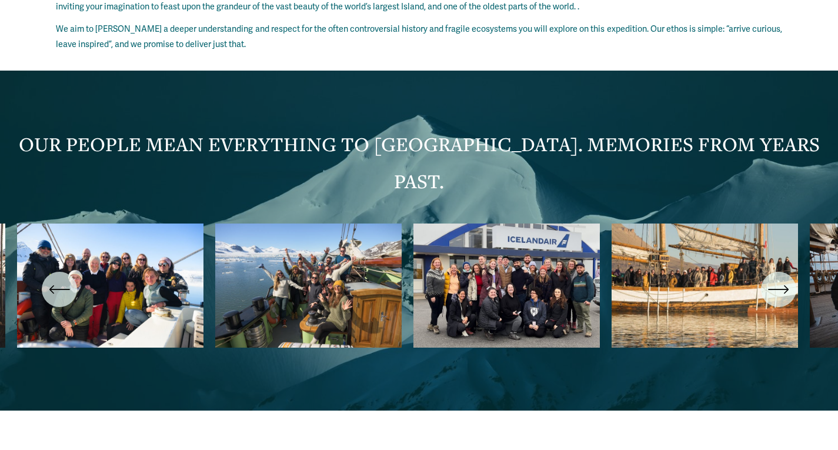
click at [788, 279] on icon "\a \a \a Next\a \a" at bounding box center [778, 289] width 21 height 21
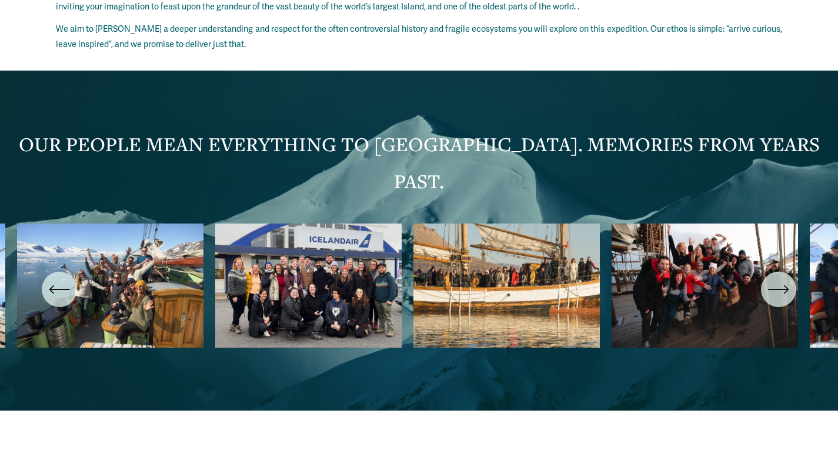
click at [780, 279] on icon "\a \a \a Next\a \a" at bounding box center [778, 289] width 21 height 21
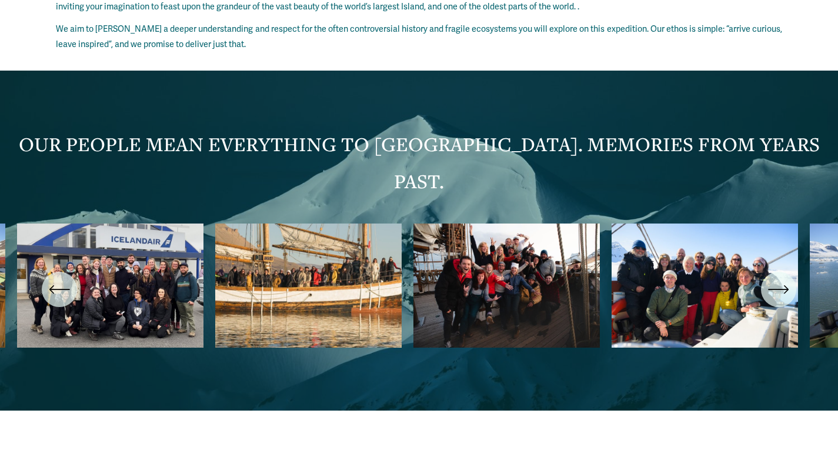
click at [780, 279] on icon "\a \a \a Next\a \a" at bounding box center [778, 289] width 21 height 21
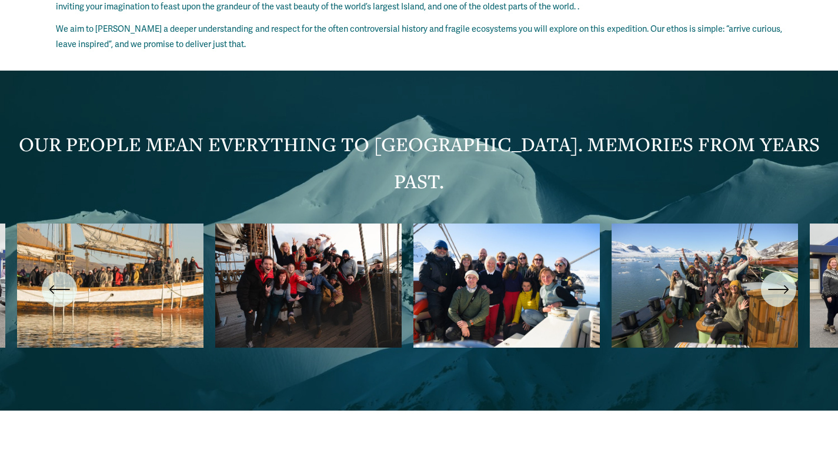
click at [780, 279] on icon "\a \a \a Next\a \a" at bounding box center [778, 289] width 21 height 21
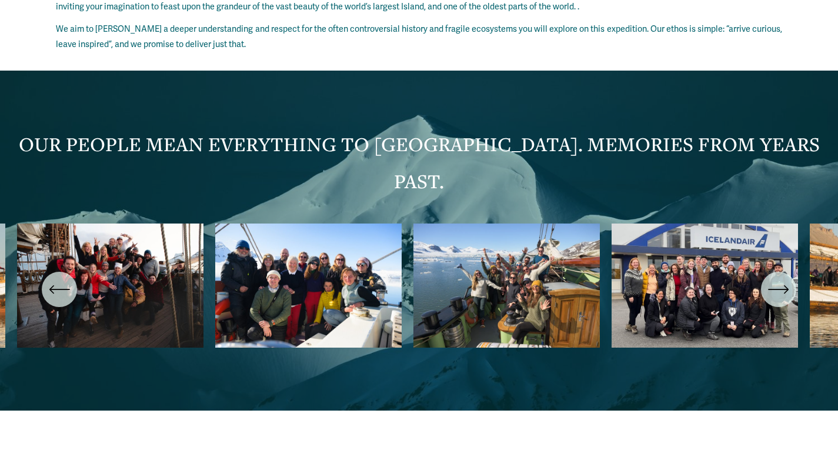
click at [780, 279] on icon "\a \a \a Next\a \a" at bounding box center [778, 289] width 21 height 21
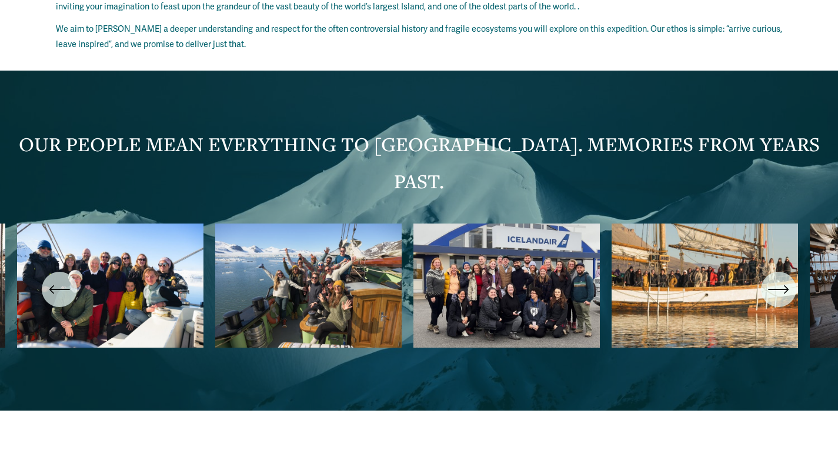
click at [781, 279] on icon "\a \a \a Next\a \a" at bounding box center [778, 289] width 21 height 21
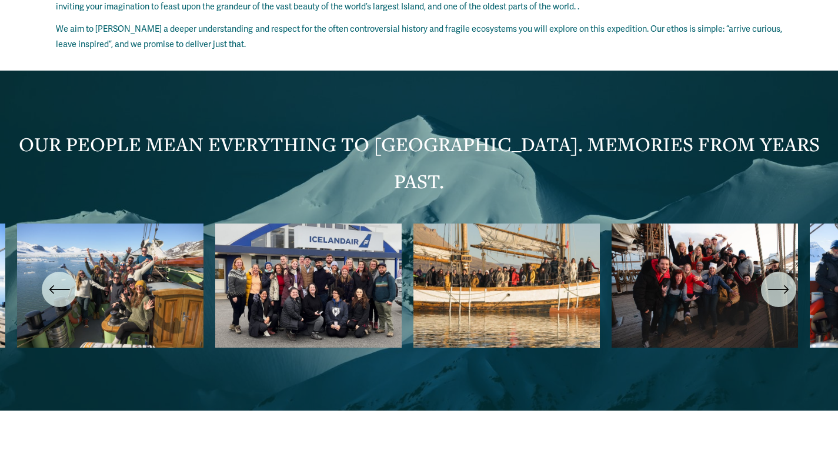
click at [781, 279] on icon "\a \a \a Next\a \a" at bounding box center [778, 289] width 21 height 21
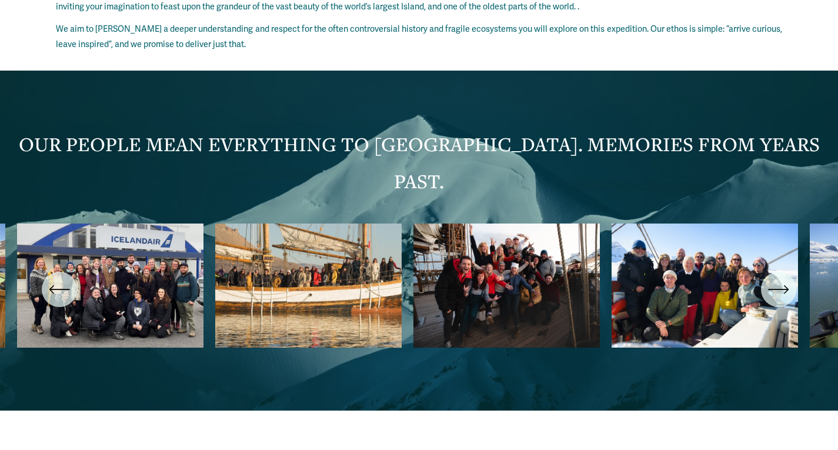
click at [781, 279] on icon "\a \a \a Next\a \a" at bounding box center [778, 289] width 21 height 21
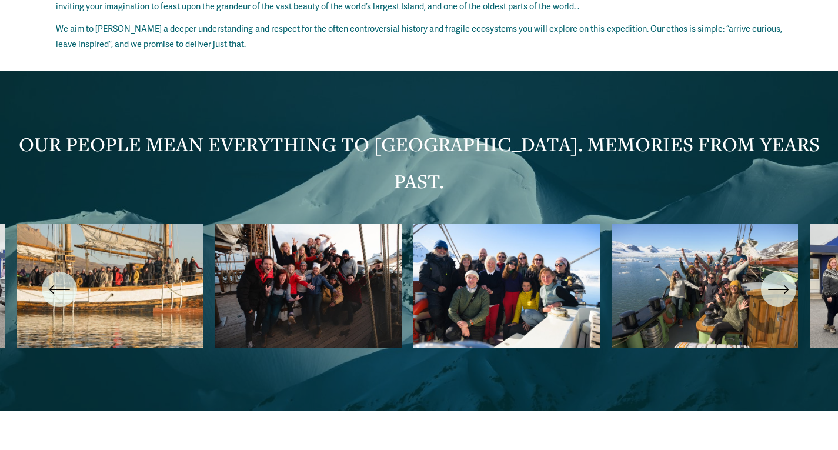
click at [781, 279] on icon "\a \a \a Next\a \a" at bounding box center [778, 289] width 21 height 21
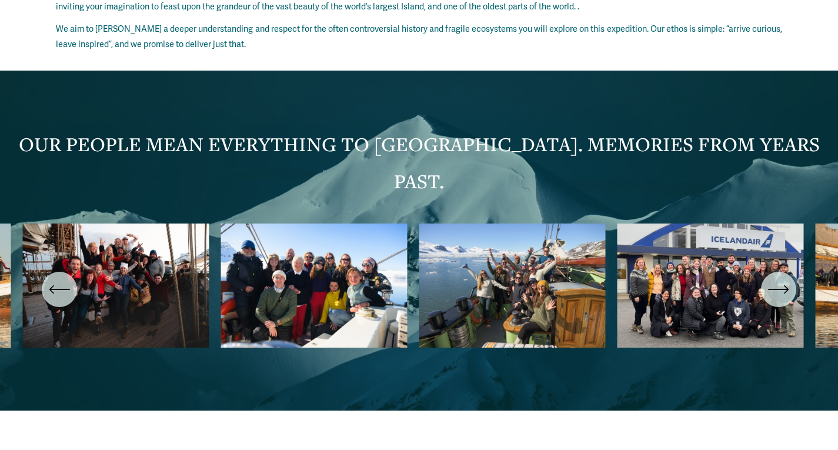
click at [781, 279] on icon "\a \a \a Next\a \a" at bounding box center [778, 289] width 21 height 21
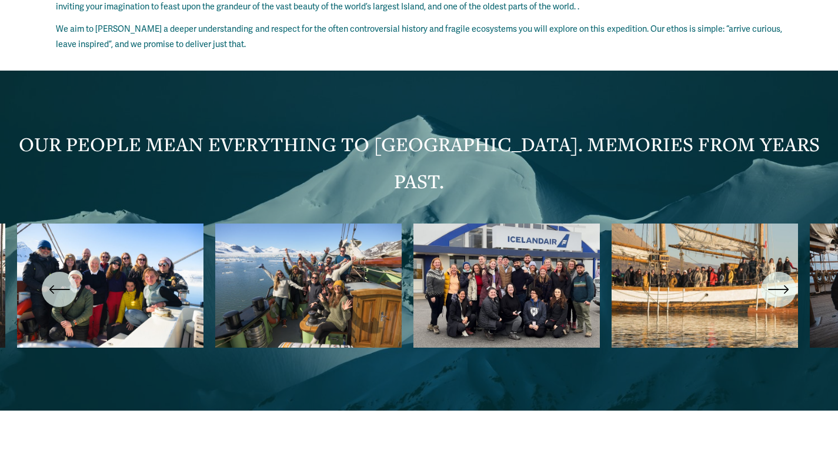
click at [781, 279] on icon "\a \a \a Next\a \a" at bounding box center [778, 289] width 21 height 21
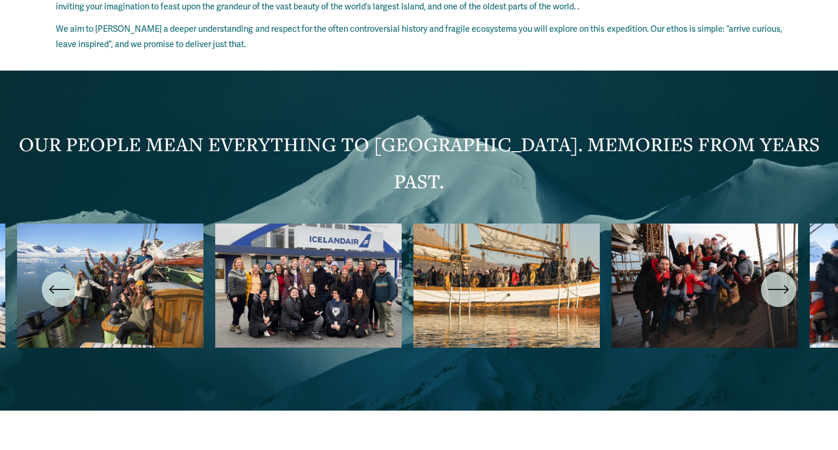
click at [781, 279] on icon "\a \a \a Next\a \a" at bounding box center [778, 289] width 21 height 21
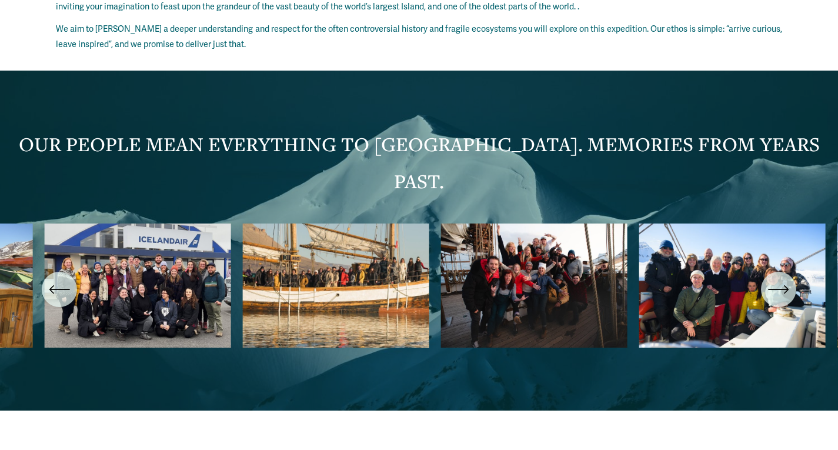
click at [781, 279] on icon "\a \a \a Next\a \a" at bounding box center [778, 289] width 21 height 21
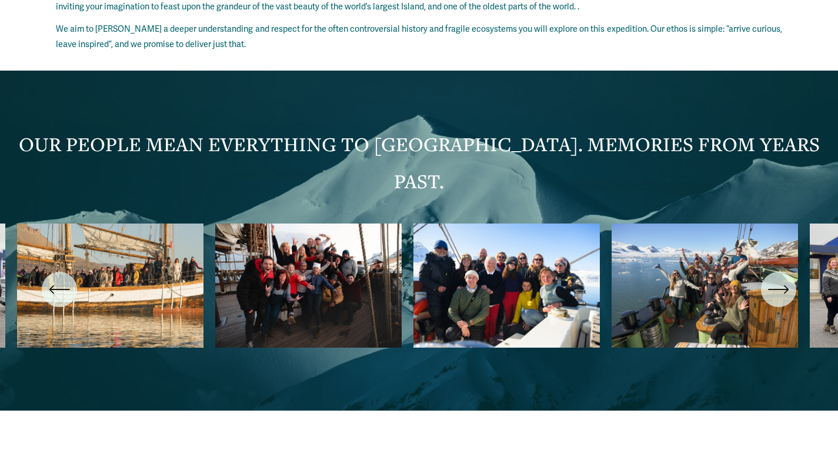
click at [781, 279] on icon "\a \a \a Next\a \a" at bounding box center [778, 289] width 21 height 21
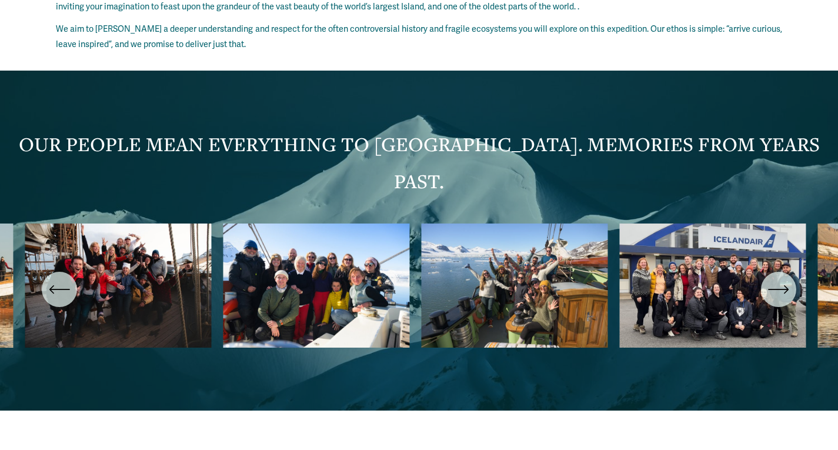
click at [781, 279] on icon "\a \a \a Next\a \a" at bounding box center [778, 289] width 21 height 21
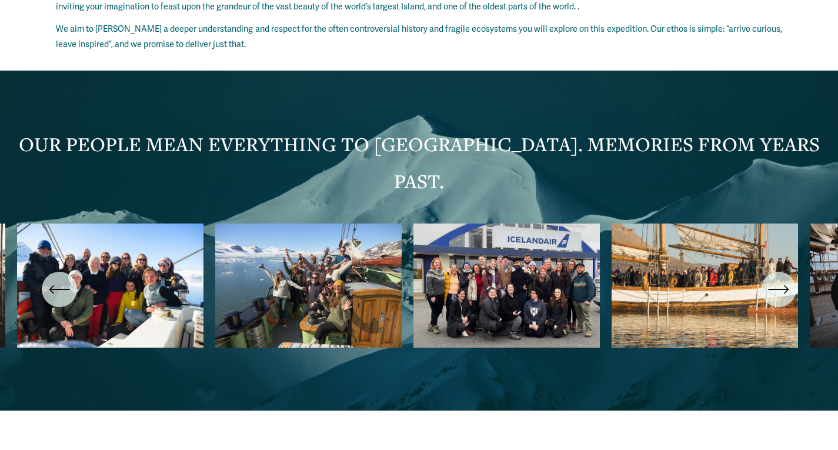
click at [781, 279] on icon "\a \a \a Next\a \a" at bounding box center [778, 289] width 21 height 21
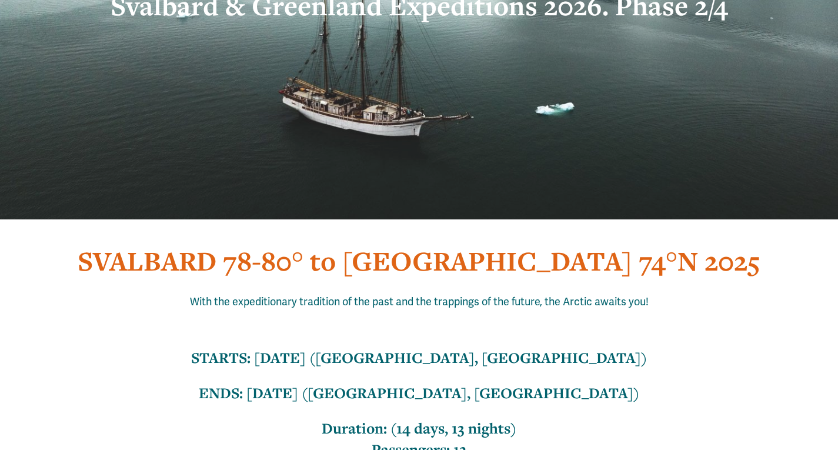
scroll to position [0, 0]
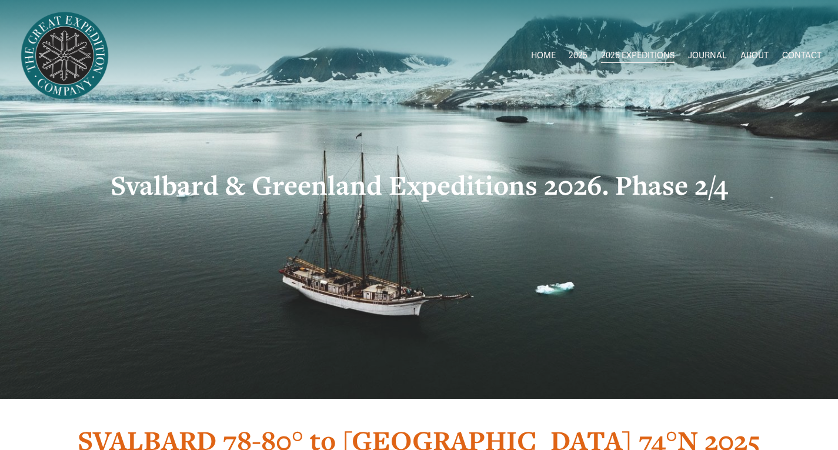
click at [708, 54] on link "JOURNAL" at bounding box center [707, 56] width 39 height 17
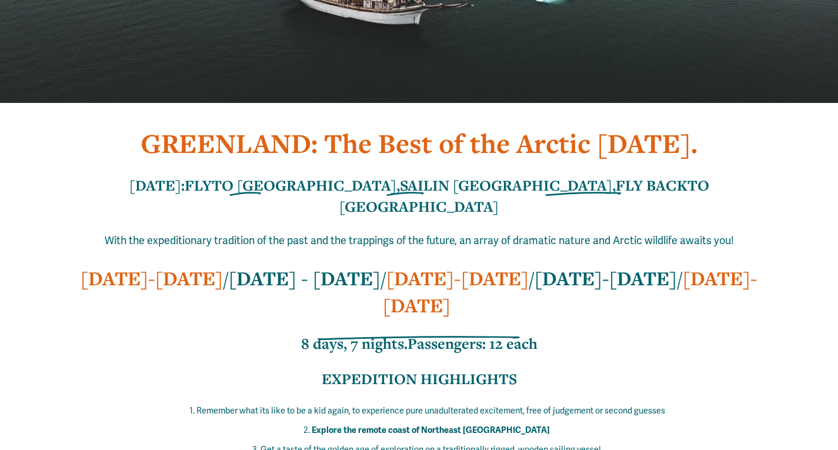
scroll to position [388, 0]
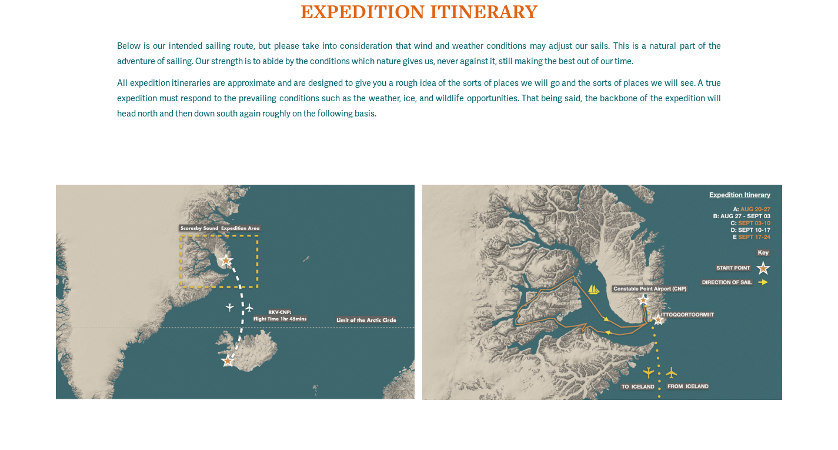
scroll to position [6584, 0]
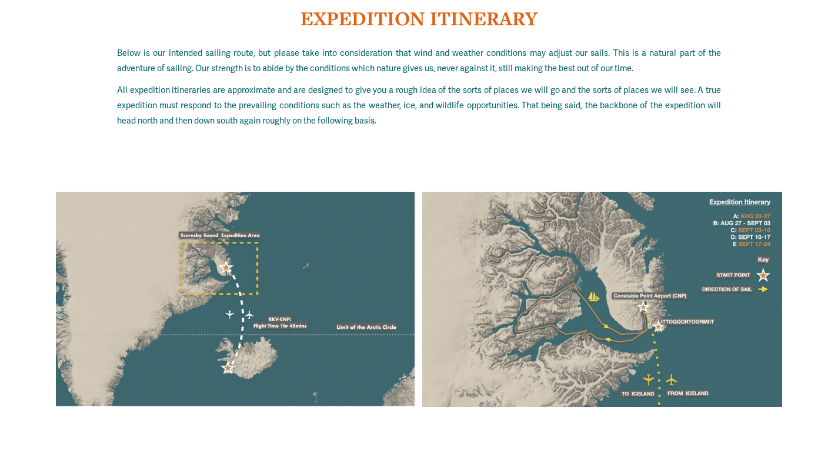
drag, startPoint x: 837, startPoint y: 311, endPoint x: 842, endPoint y: 307, distance: 7.2
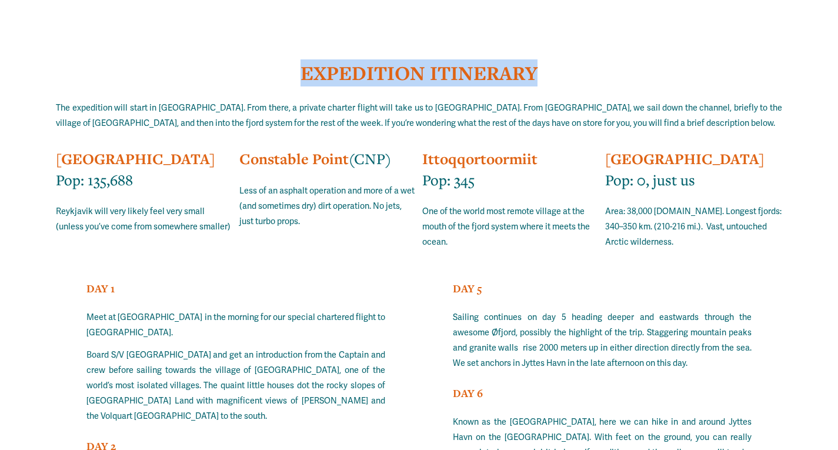
scroll to position [7011, 0]
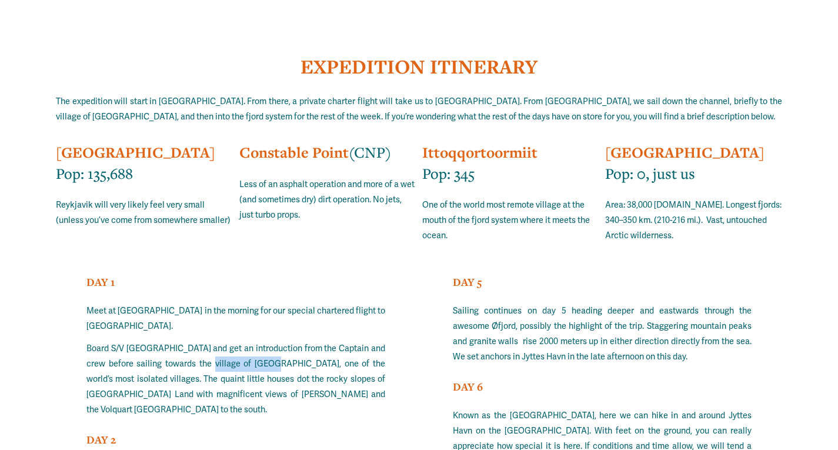
drag, startPoint x: 259, startPoint y: 213, endPoint x: 198, endPoint y: 209, distance: 61.3
click at [198, 341] on p "Board S/V Linden and get an introduction from the Captain and crew before saili…" at bounding box center [235, 379] width 299 height 76
copy p "Ittoqqortoormiit"
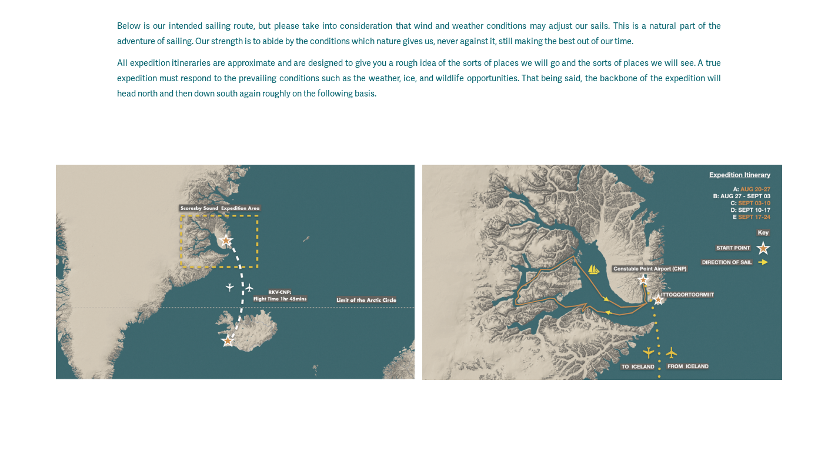
scroll to position [6577, 0]
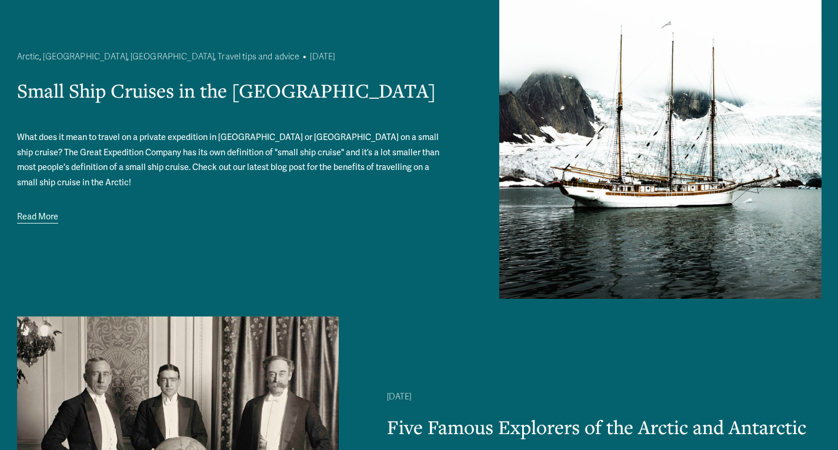
scroll to position [491, 0]
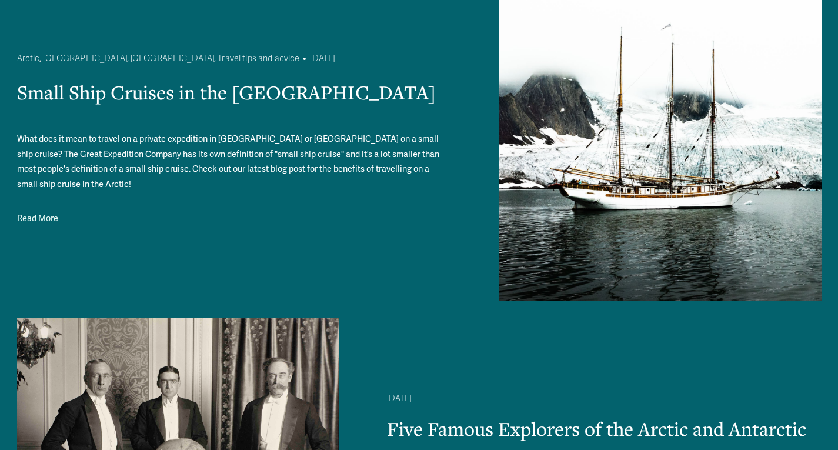
click at [58, 221] on link "Read More" at bounding box center [37, 219] width 41 height 16
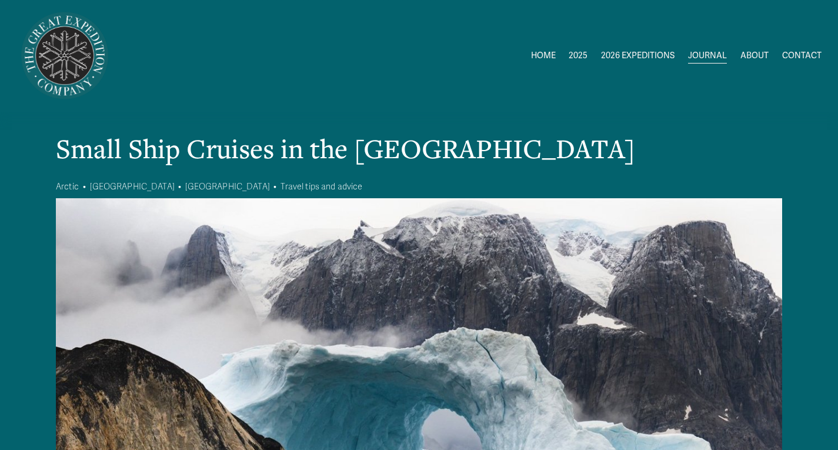
click at [751, 54] on link "ABOUT" at bounding box center [754, 56] width 28 height 17
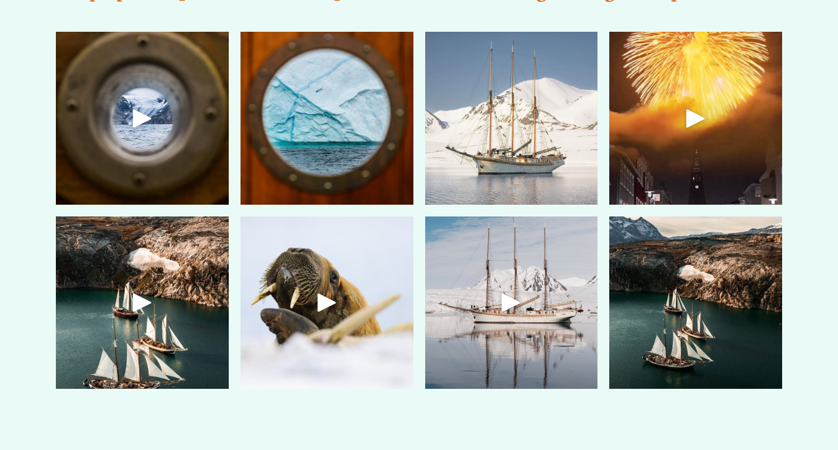
scroll to position [3059, 0]
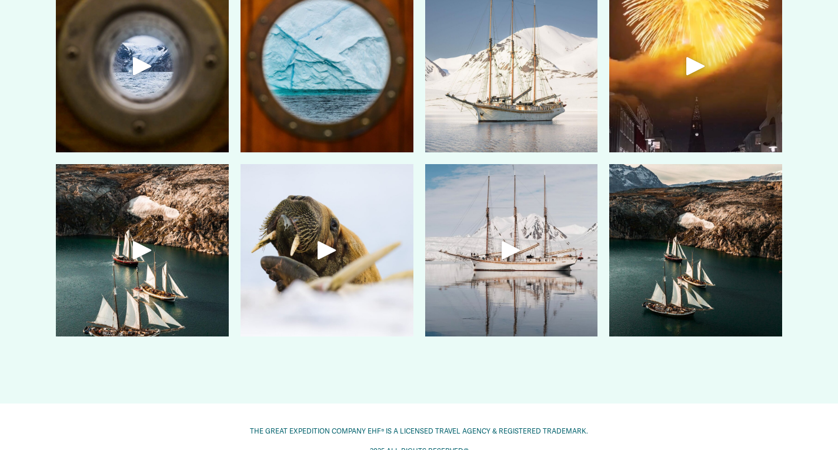
click at [514, 254] on div "Play" at bounding box center [511, 250] width 28 height 28
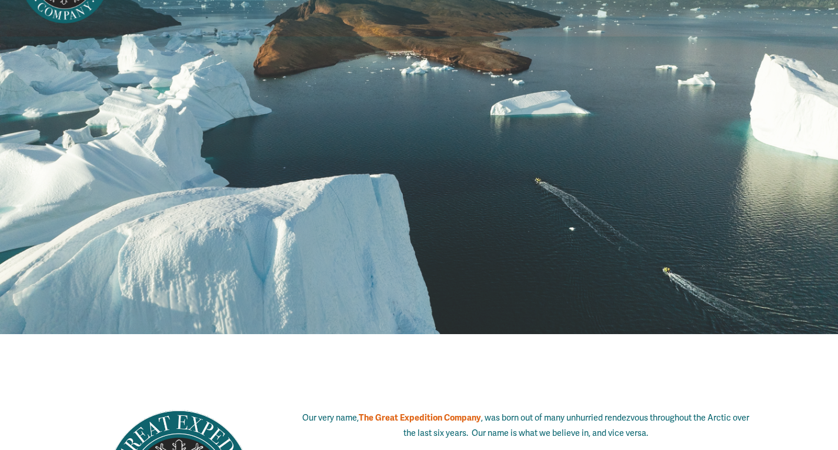
scroll to position [0, 0]
